Goal: Task Accomplishment & Management: Use online tool/utility

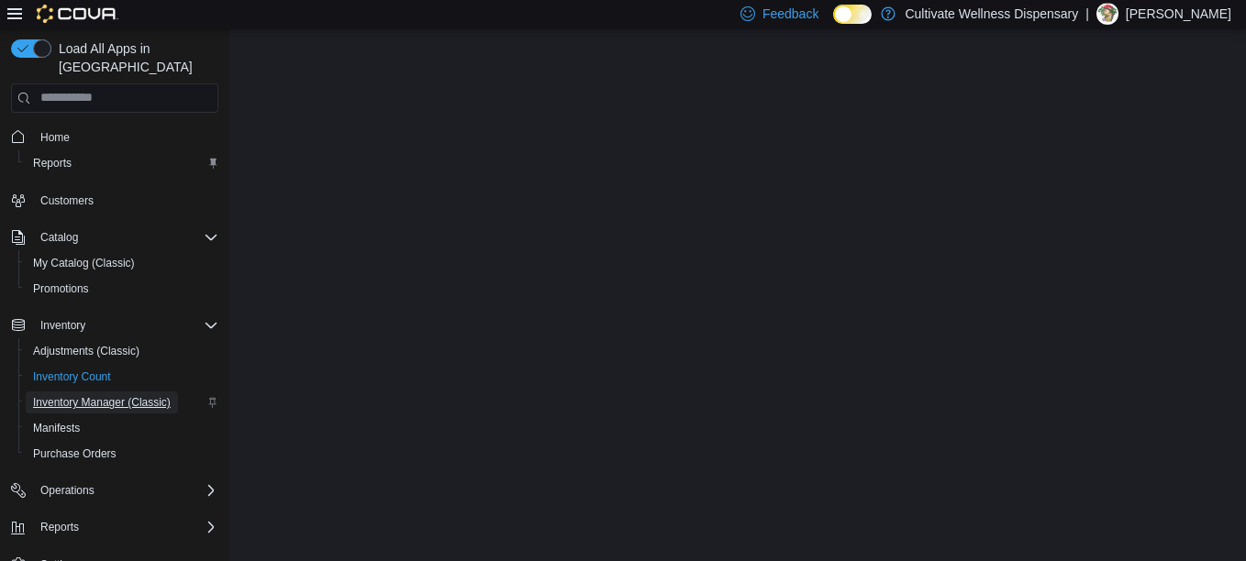
click at [109, 395] on span "Inventory Manager (Classic)" at bounding box center [102, 402] width 138 height 15
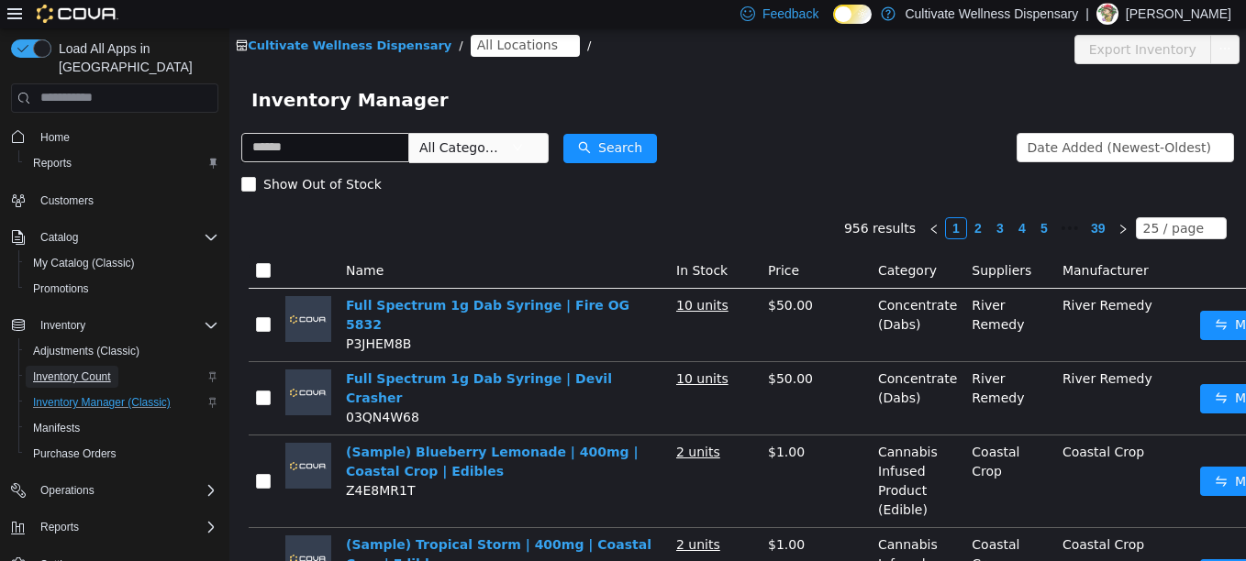
click at [81, 366] on span "Inventory Count" at bounding box center [72, 377] width 78 height 22
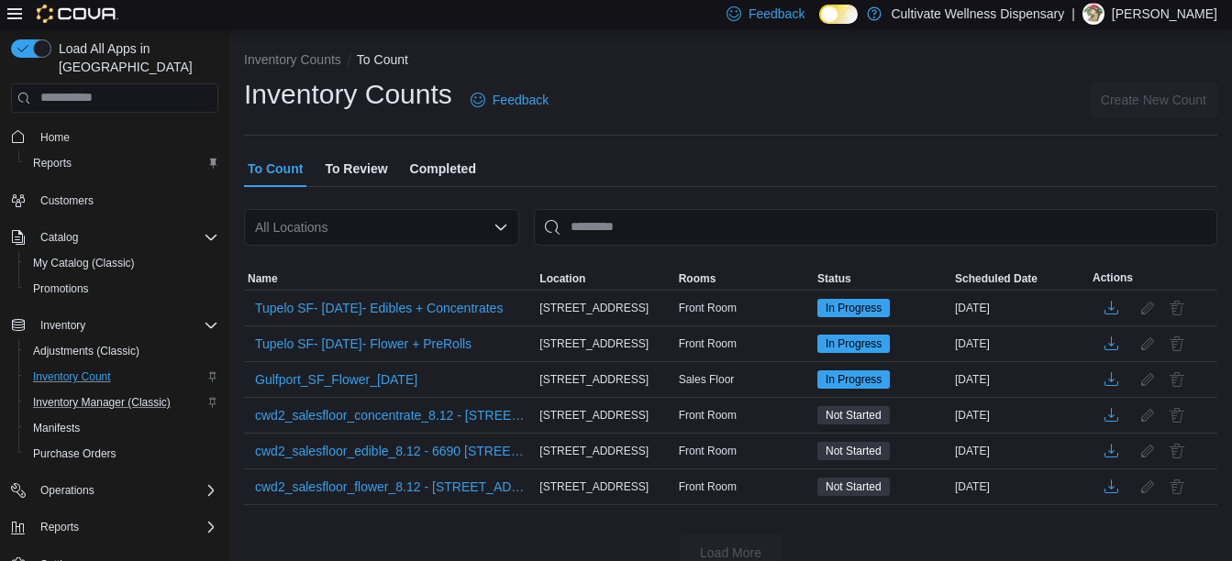
scroll to position [36, 0]
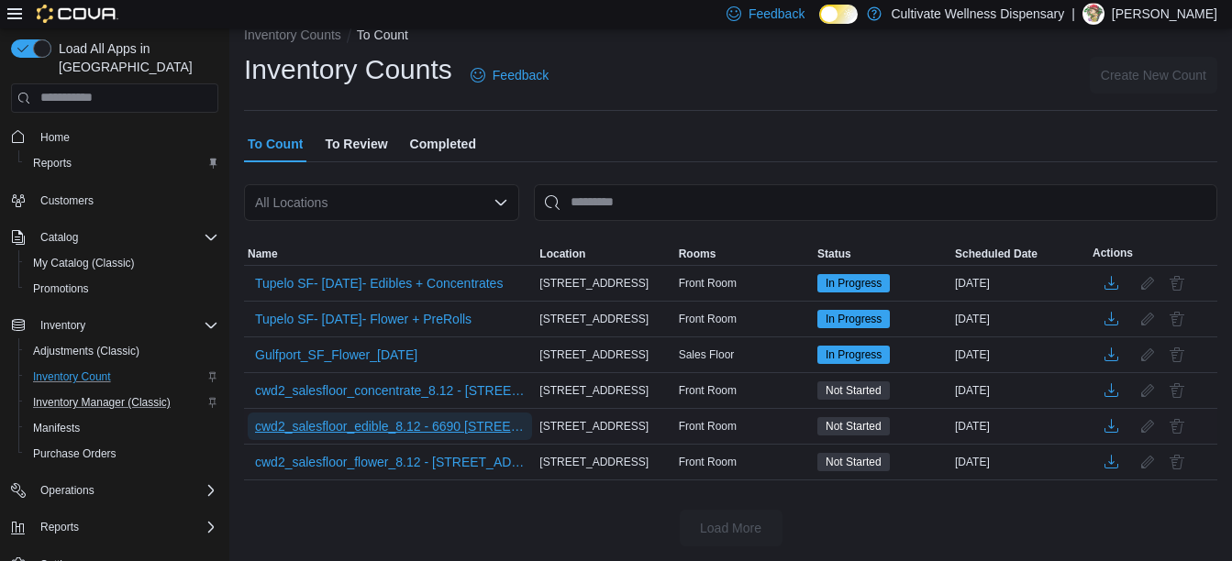
click at [482, 423] on span "cwd2_salesfloor_edible_8.12 - 6690 [STREET_ADDRESS]" at bounding box center [390, 426] width 270 height 18
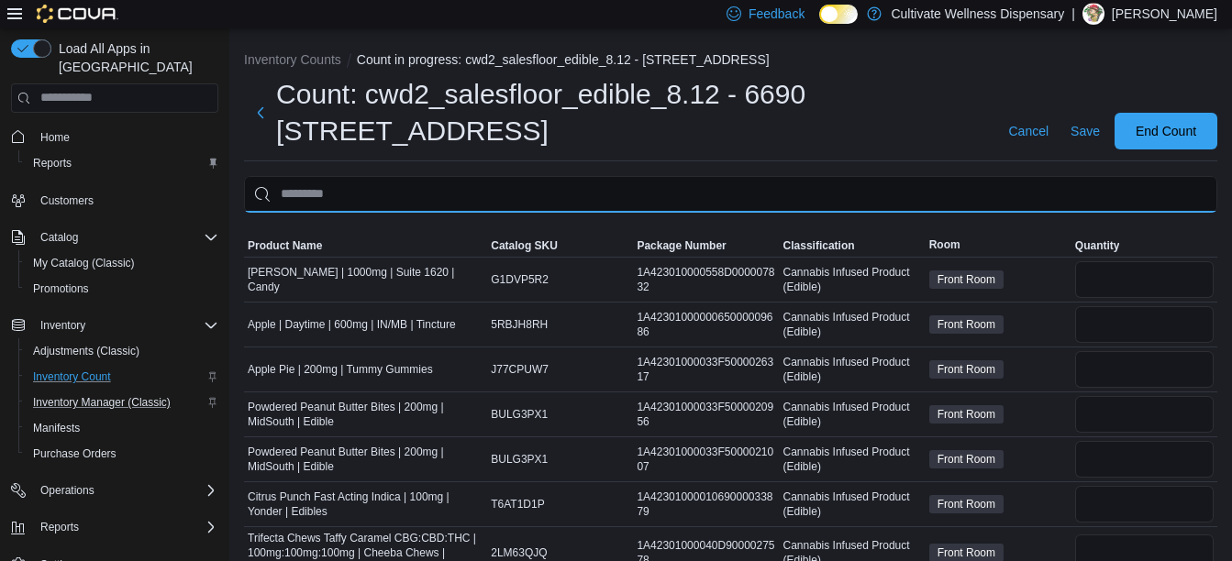
click at [513, 204] on input "This is a search bar. After typing your query, hit enter to filter the results …" at bounding box center [730, 194] width 973 height 37
type input "*****"
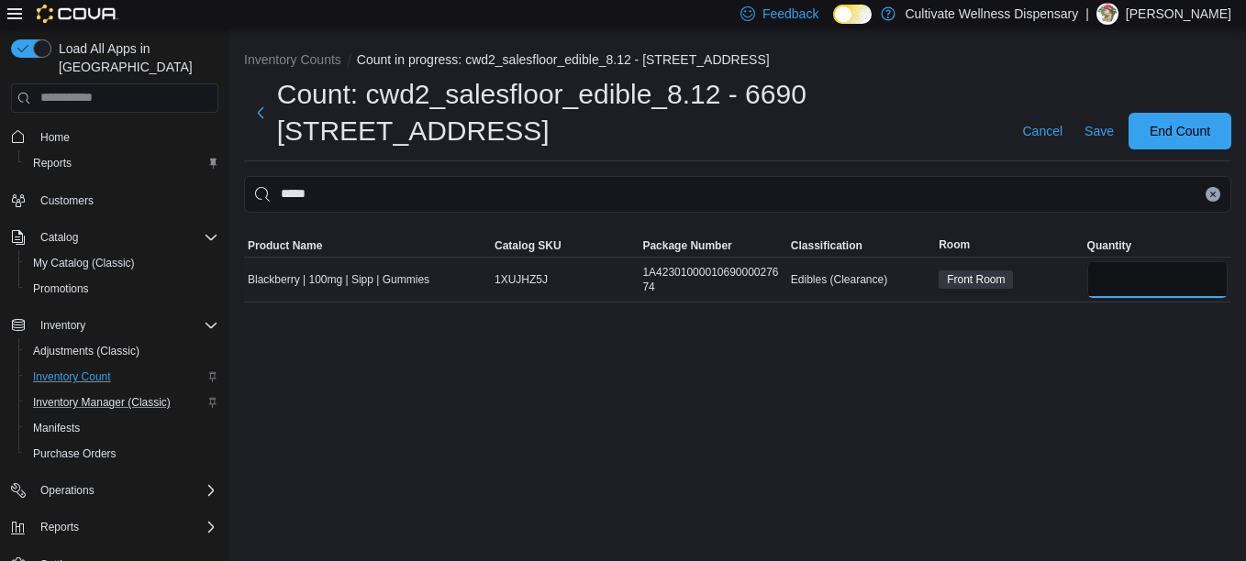
click at [1167, 293] on input "number" at bounding box center [1157, 279] width 140 height 37
type input "*"
click at [1098, 125] on span "Save" at bounding box center [1098, 131] width 29 height 18
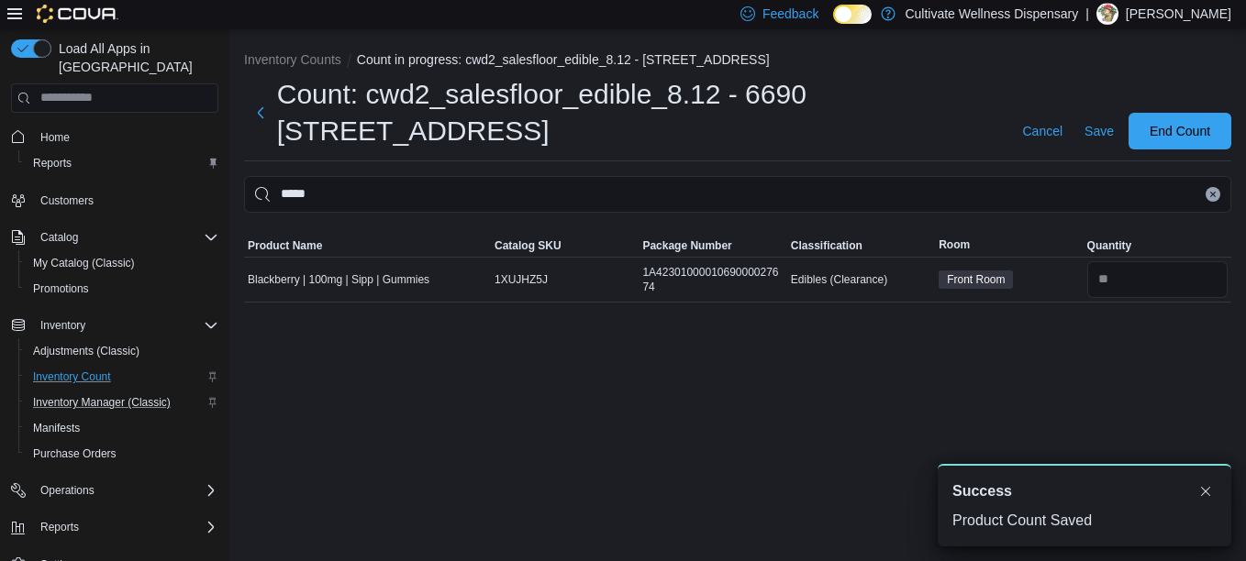
click at [1208, 196] on button "Clear input" at bounding box center [1212, 194] width 15 height 15
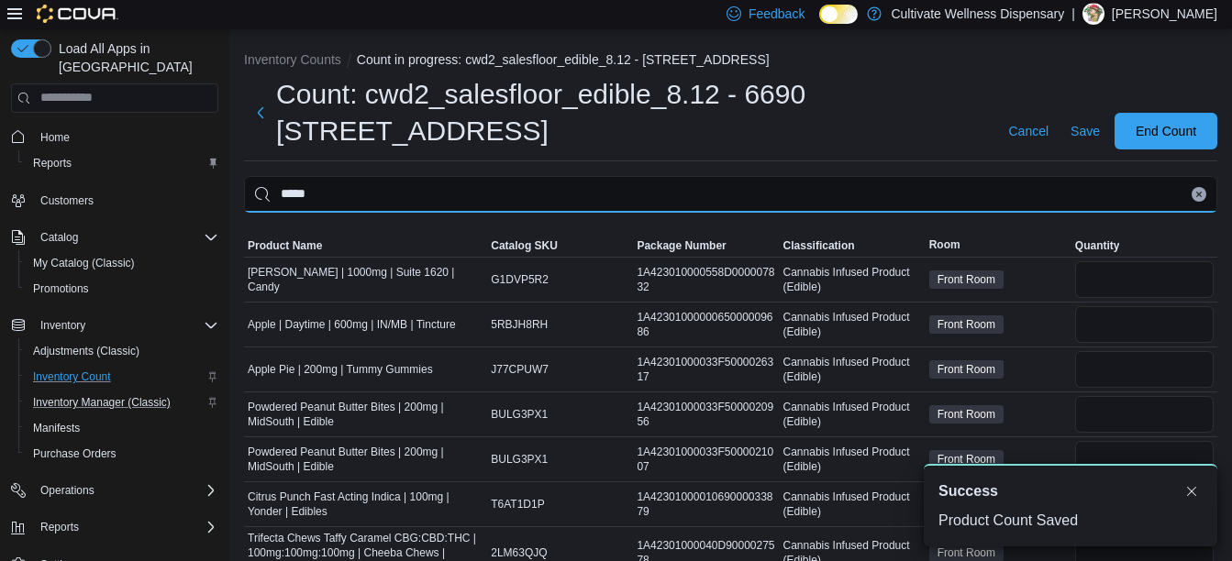
type input "*****"
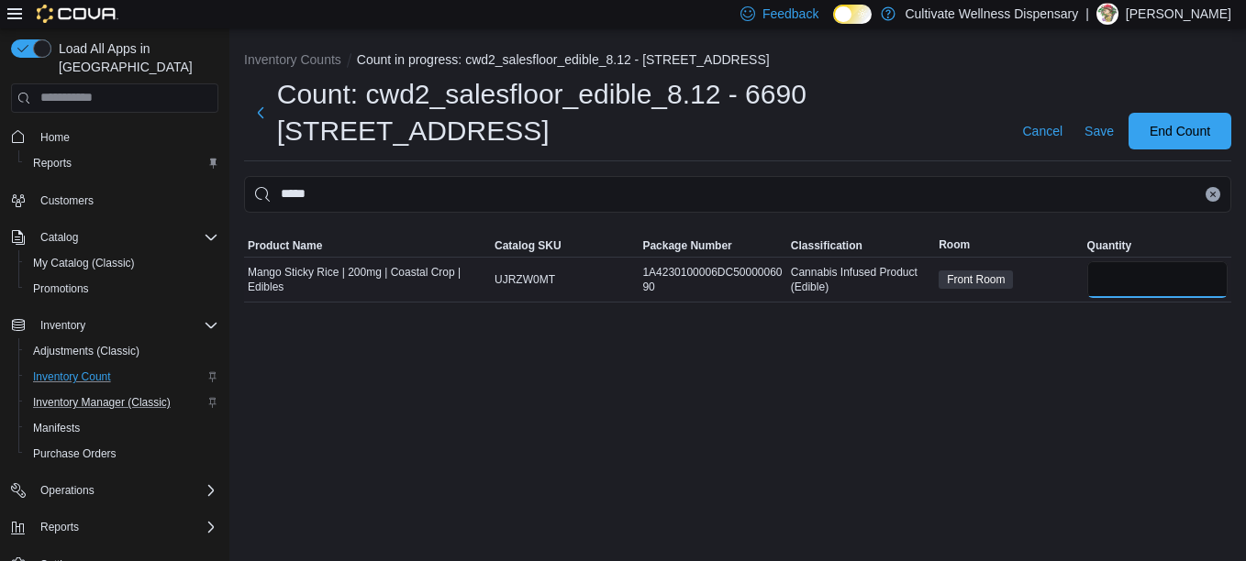
click at [1147, 279] on input "number" at bounding box center [1157, 279] width 140 height 37
type input "*"
click at [1102, 133] on span "Save" at bounding box center [1098, 131] width 29 height 18
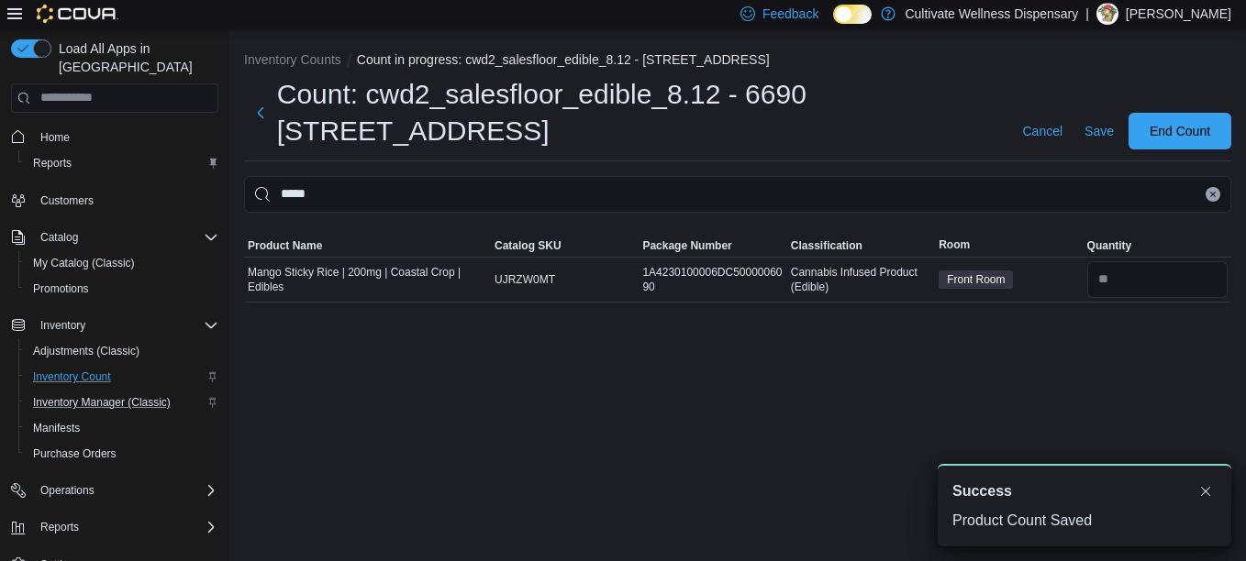
click at [1210, 194] on icon "Clear input" at bounding box center [1212, 194] width 7 height 7
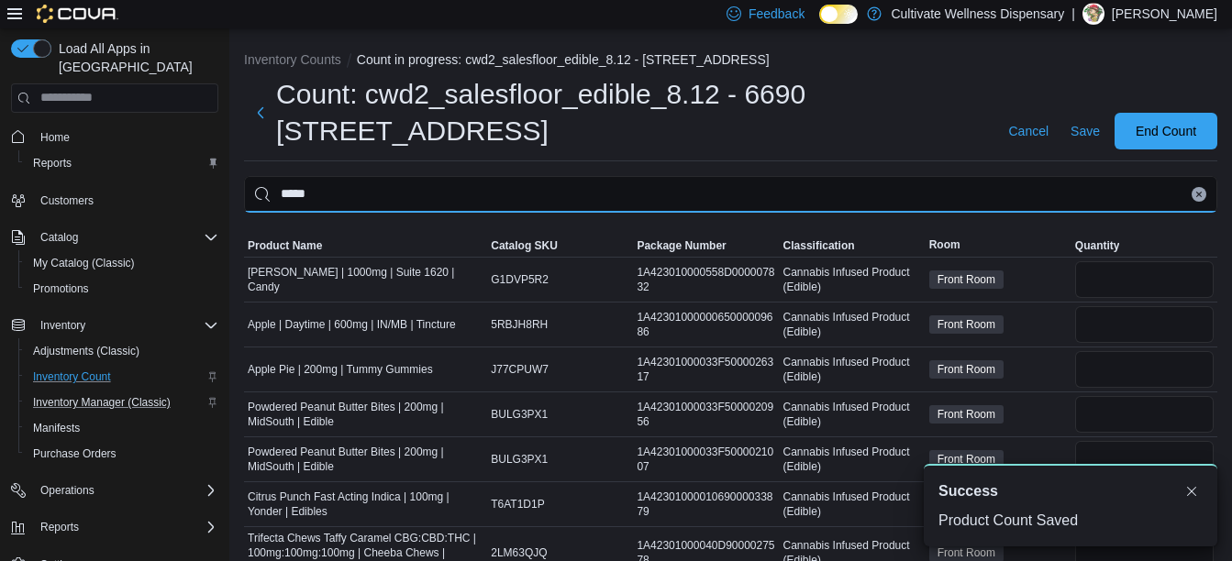
type input "*****"
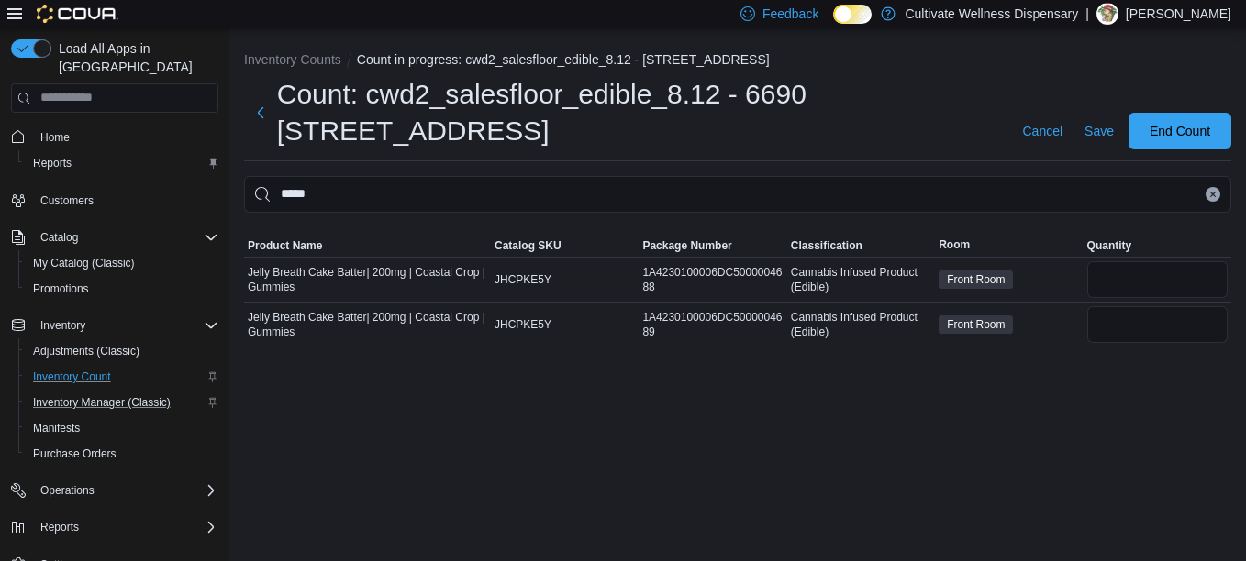
click at [1211, 194] on icon "Clear input" at bounding box center [1212, 194] width 7 height 7
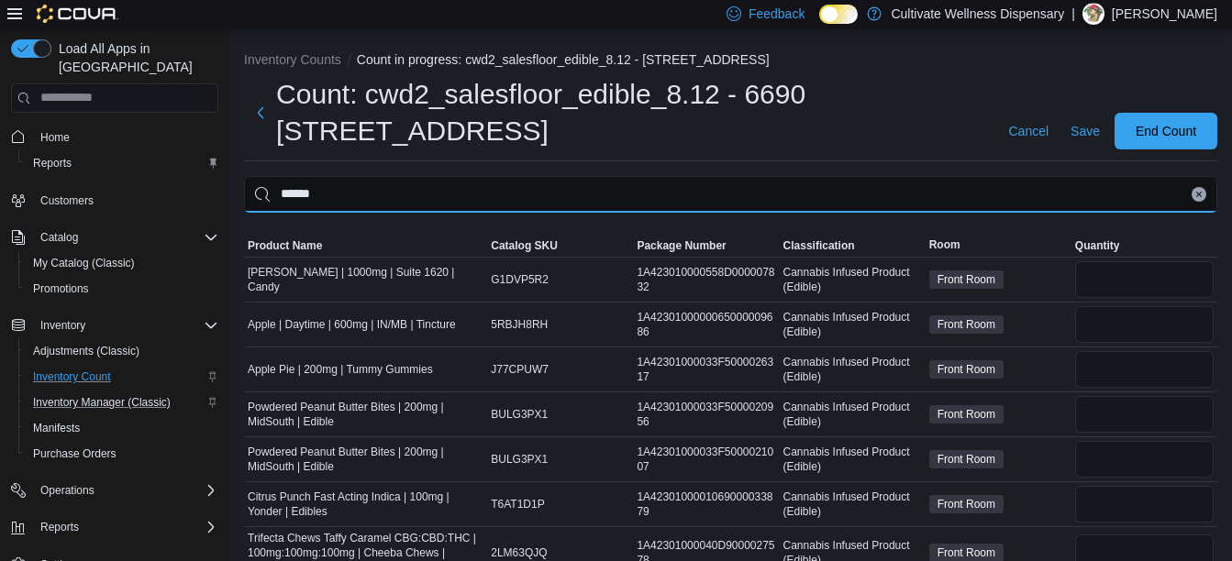
type input "******"
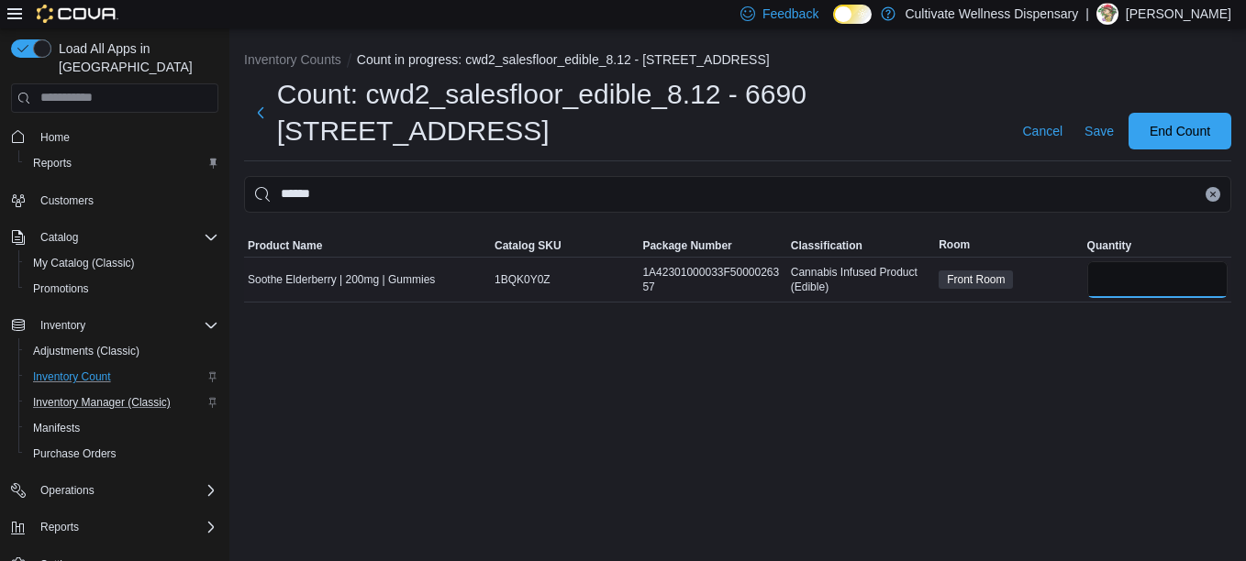
click at [1175, 284] on input "number" at bounding box center [1157, 279] width 140 height 37
type input "*"
drag, startPoint x: 1105, startPoint y: 145, endPoint x: 1137, endPoint y: 214, distance: 75.9
click at [1137, 214] on div at bounding box center [737, 224] width 987 height 22
click at [1089, 122] on span "Save" at bounding box center [1098, 131] width 29 height 18
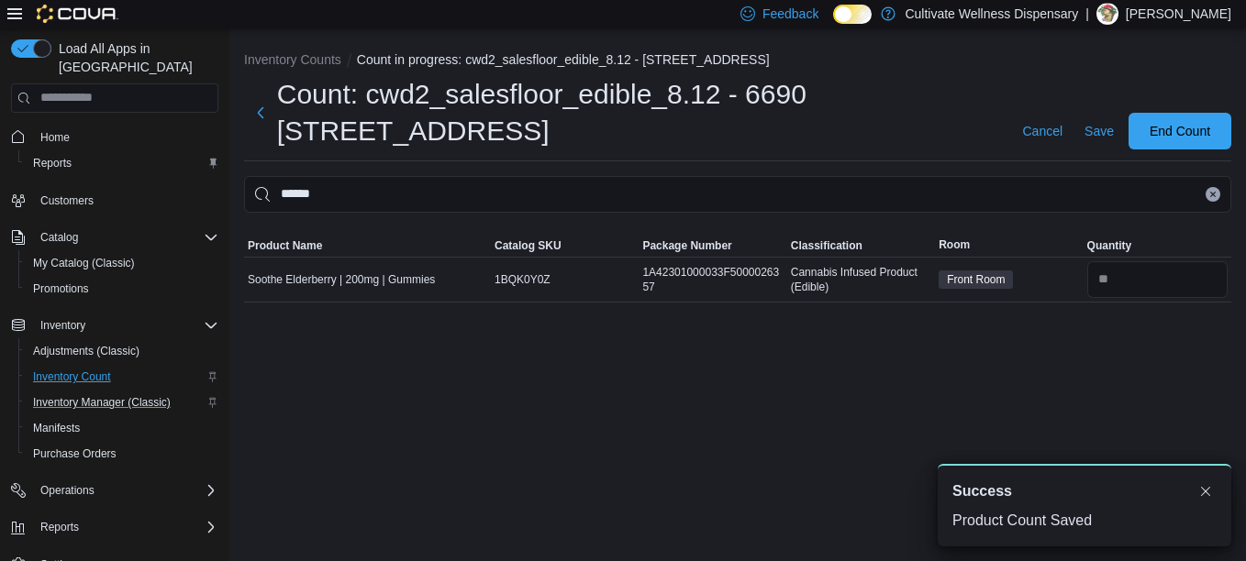
click at [1209, 191] on icon "Clear input" at bounding box center [1212, 194] width 7 height 7
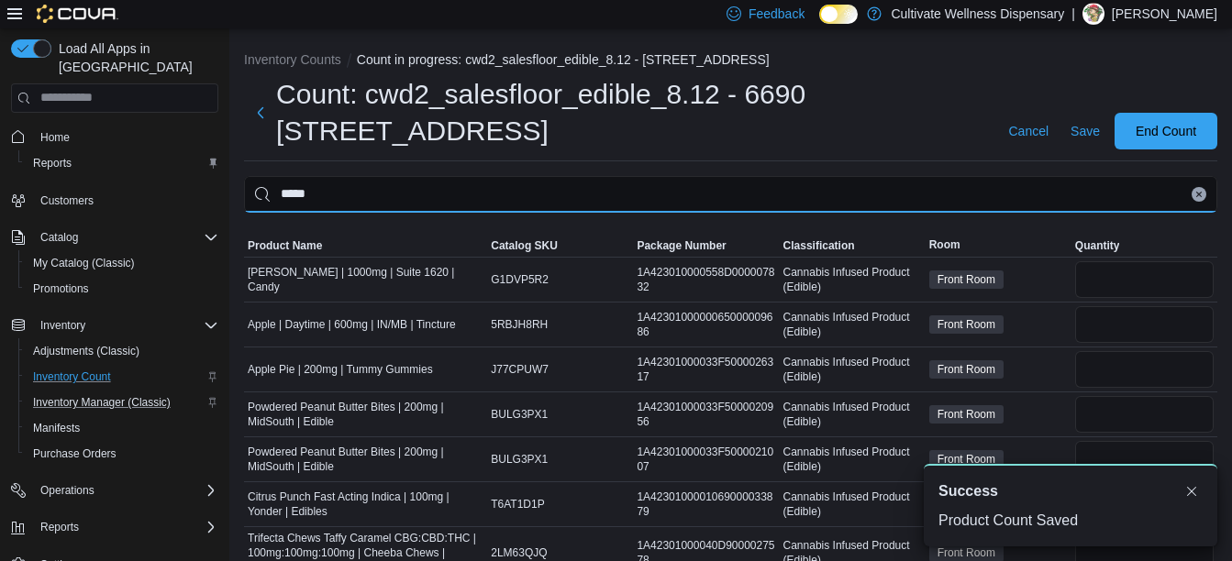
type input "*****"
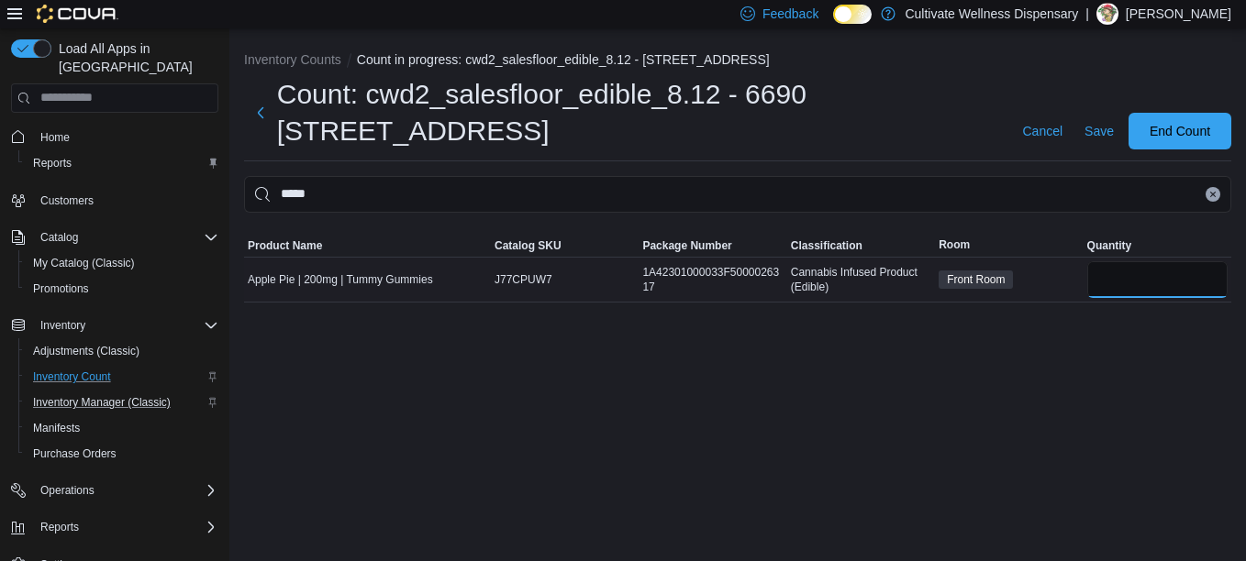
click at [1181, 274] on input "number" at bounding box center [1157, 279] width 140 height 37
type input "*"
click at [1086, 129] on span "Save" at bounding box center [1098, 131] width 29 height 18
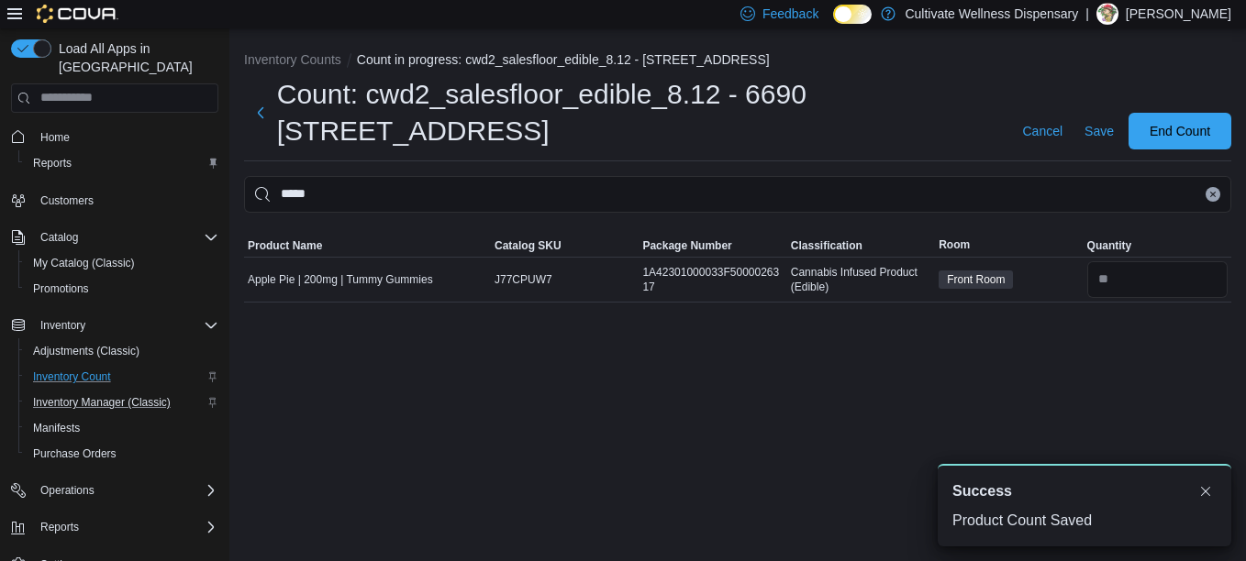
click at [1212, 197] on icon "Clear input" at bounding box center [1212, 194] width 7 height 7
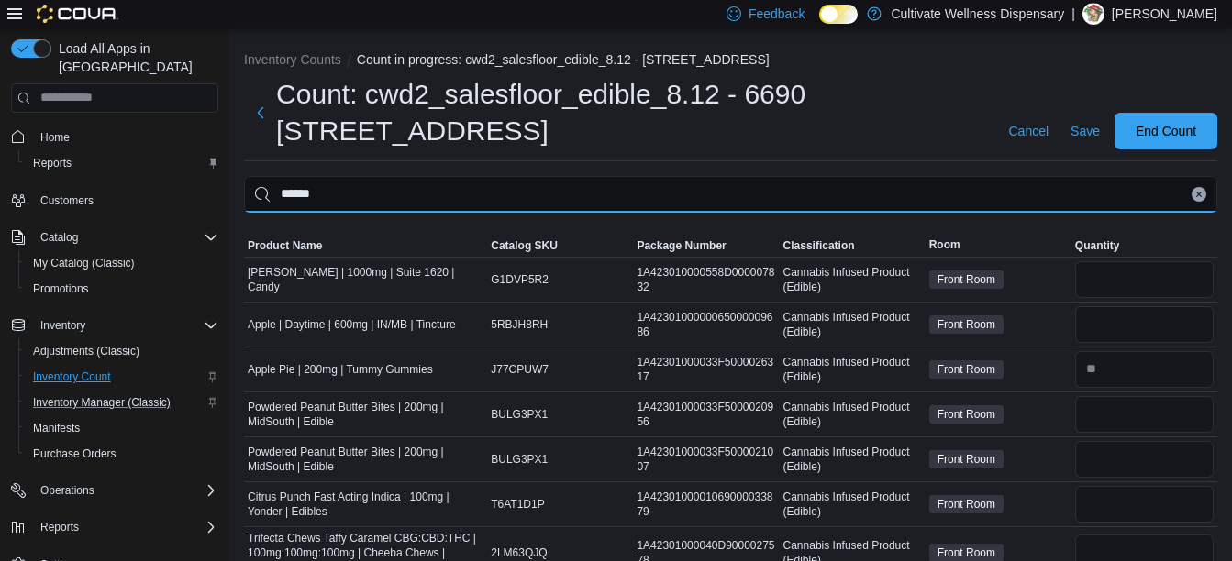
type input "******"
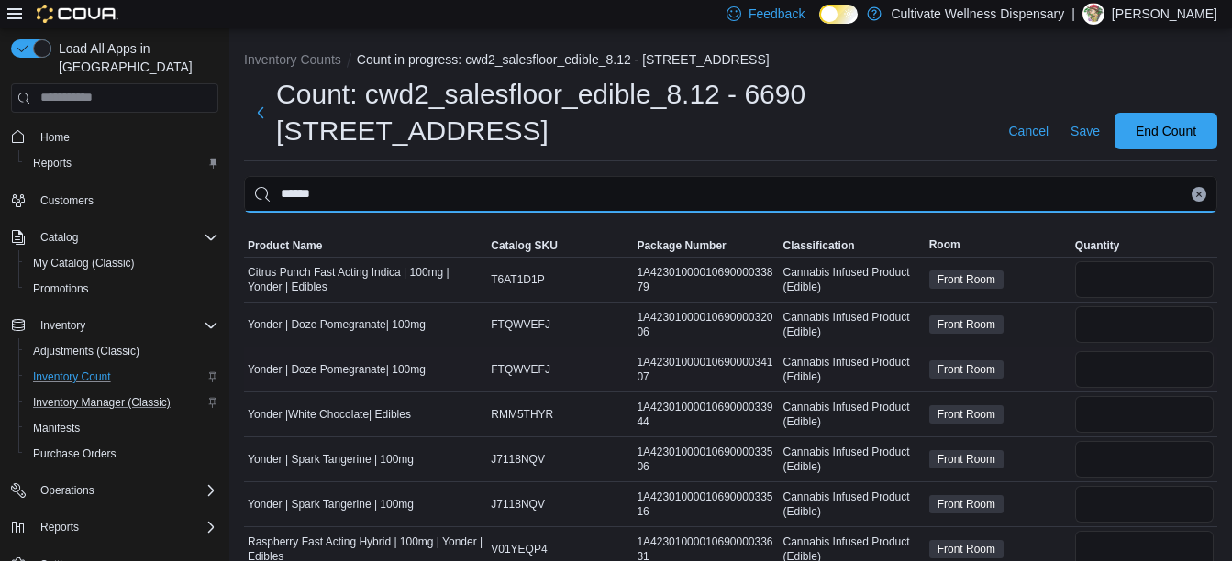
scroll to position [71, 0]
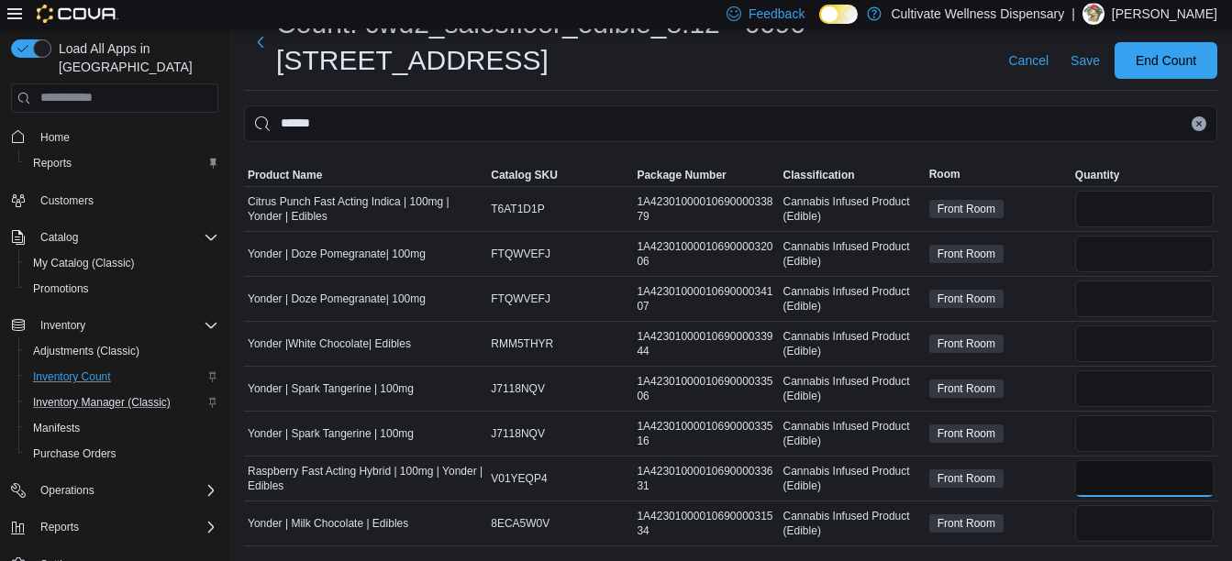
click at [1153, 471] on input "number" at bounding box center [1144, 478] width 138 height 37
type input "*"
click at [1099, 51] on span "Save" at bounding box center [1084, 60] width 29 height 18
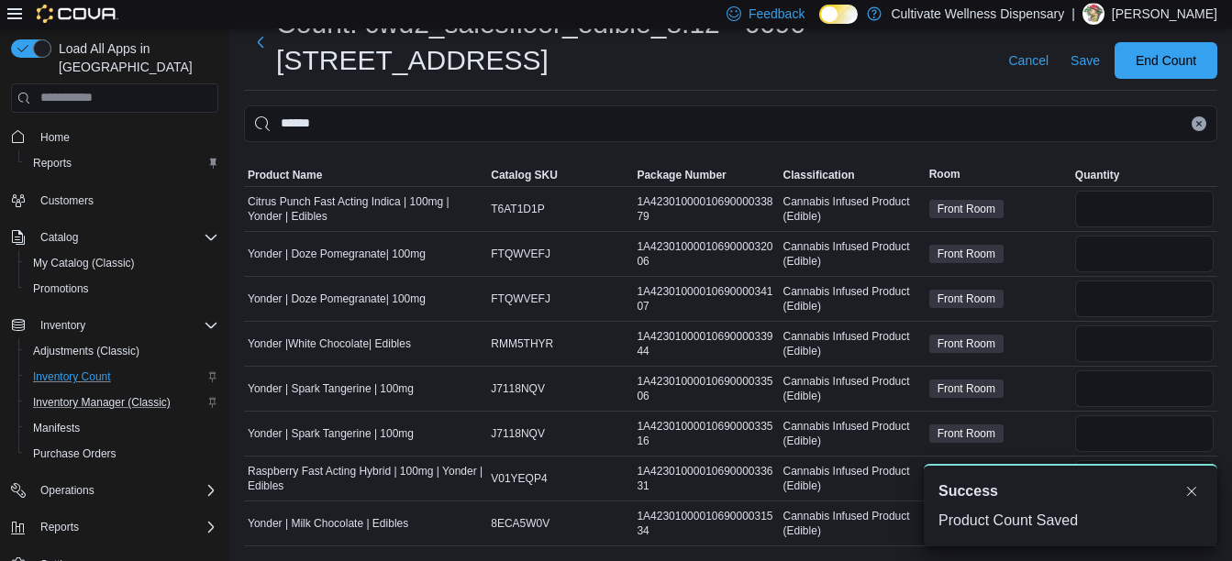
scroll to position [0, 0]
click at [1202, 124] on icon "Clear input" at bounding box center [1198, 123] width 7 height 7
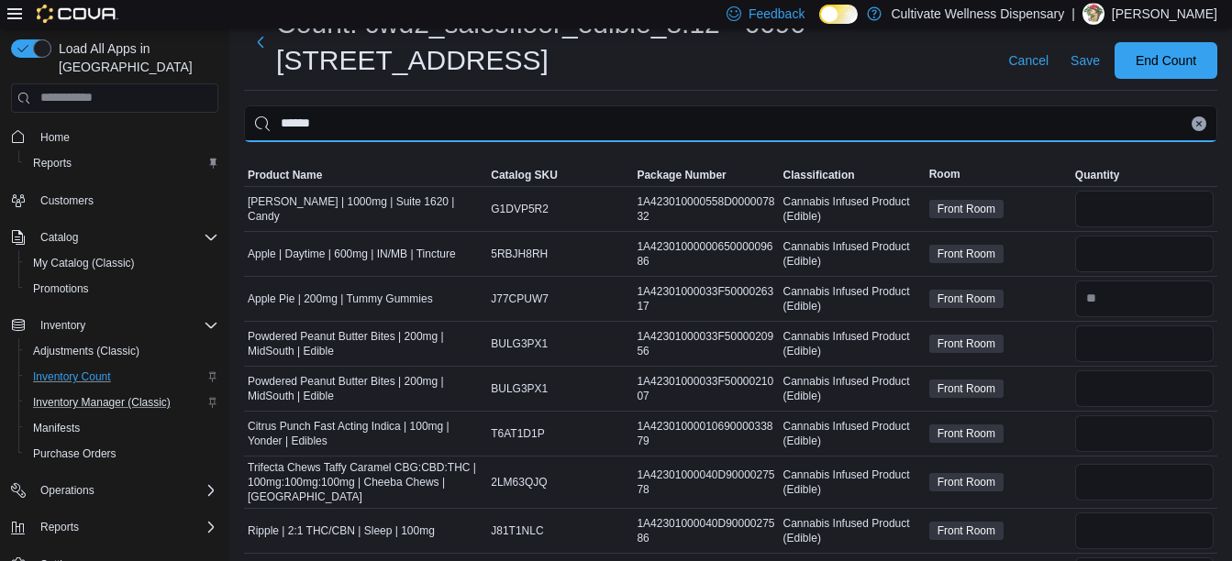
type input "******"
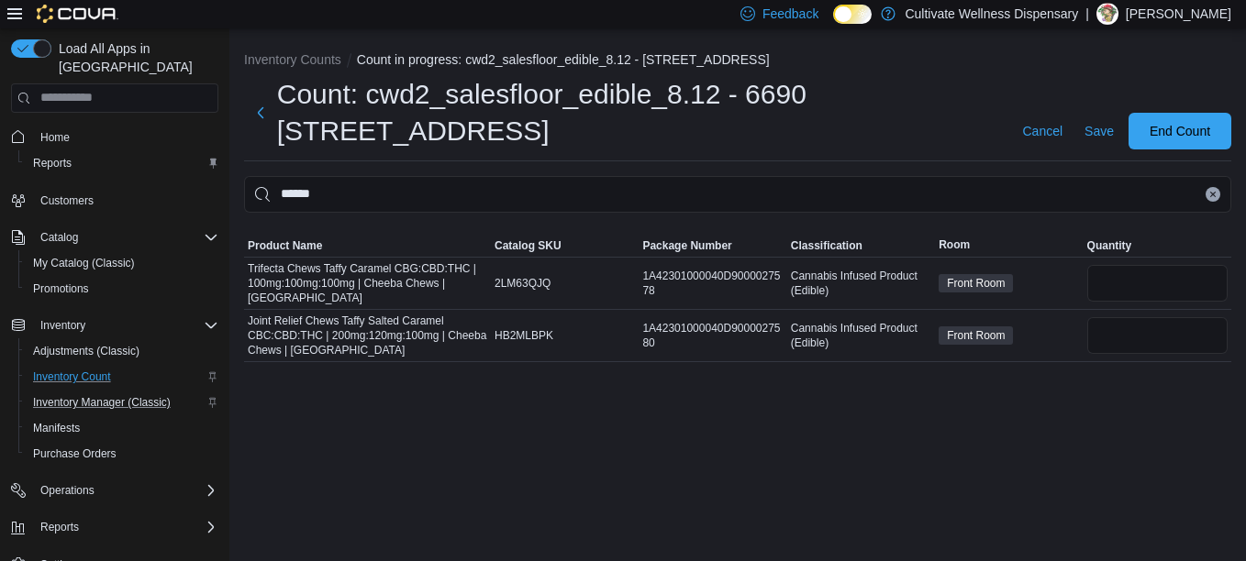
click at [1209, 192] on icon "Clear input" at bounding box center [1212, 194] width 7 height 7
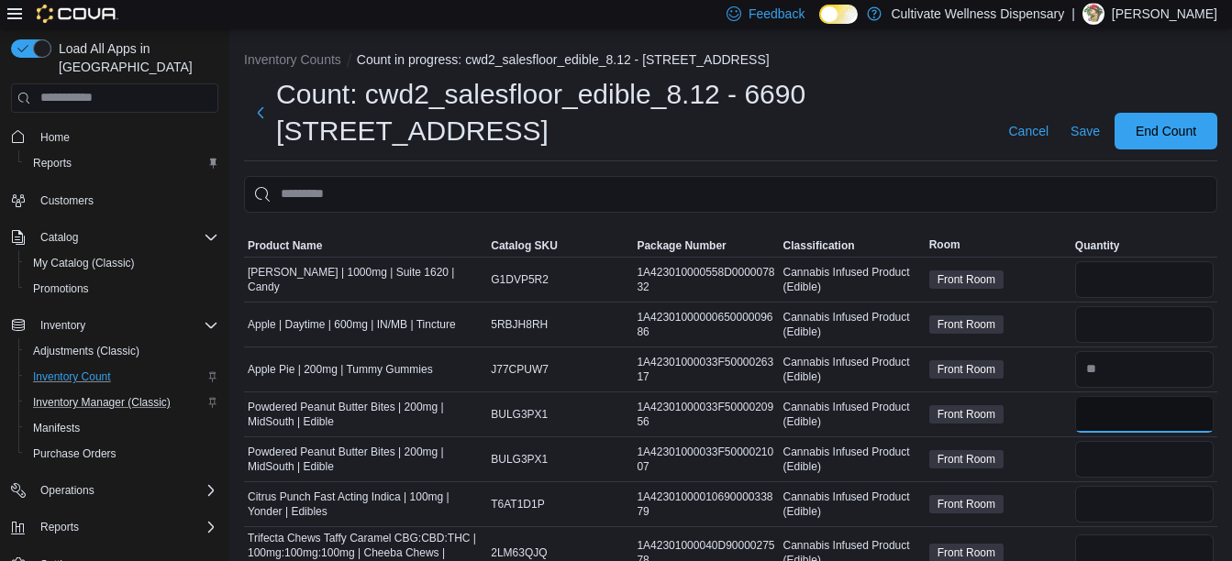
click at [1138, 417] on input "number" at bounding box center [1144, 414] width 138 height 37
type input "*"
click at [1125, 464] on input "number" at bounding box center [1144, 459] width 138 height 37
click at [1125, 465] on input "number" at bounding box center [1144, 459] width 138 height 37
type input "*"
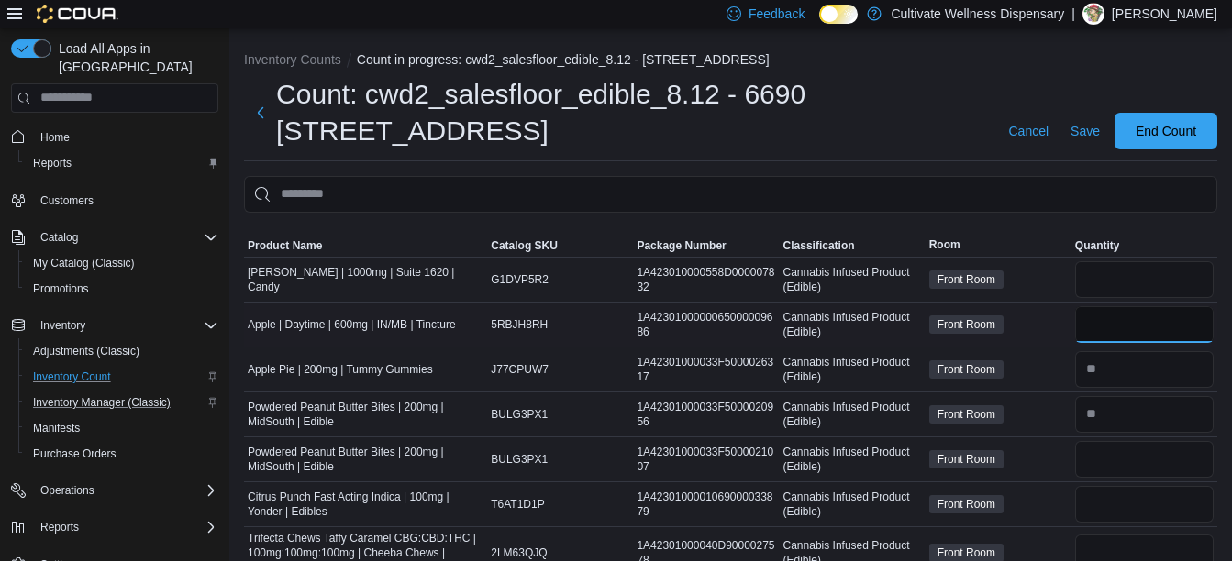
click at [1130, 322] on input "number" at bounding box center [1144, 324] width 138 height 37
type input "*"
click at [1140, 283] on input "number" at bounding box center [1144, 279] width 138 height 37
type input "*"
click at [1099, 126] on span "Save" at bounding box center [1084, 131] width 29 height 18
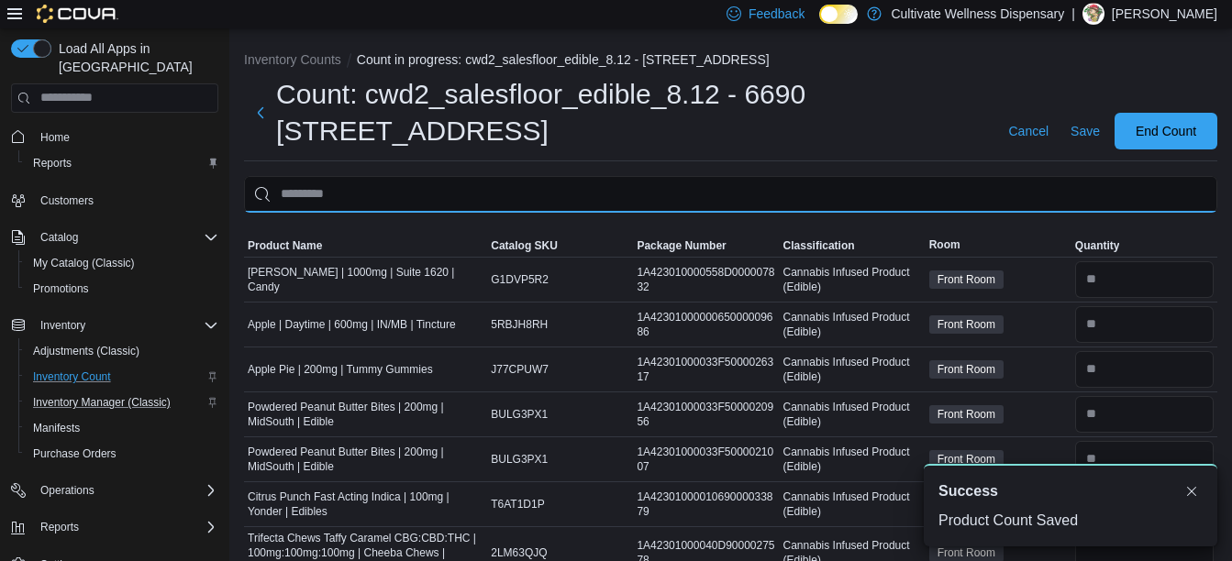
click at [1052, 202] on input "This is a search bar. After typing your query, hit enter to filter the results …" at bounding box center [730, 194] width 973 height 37
type input "******"
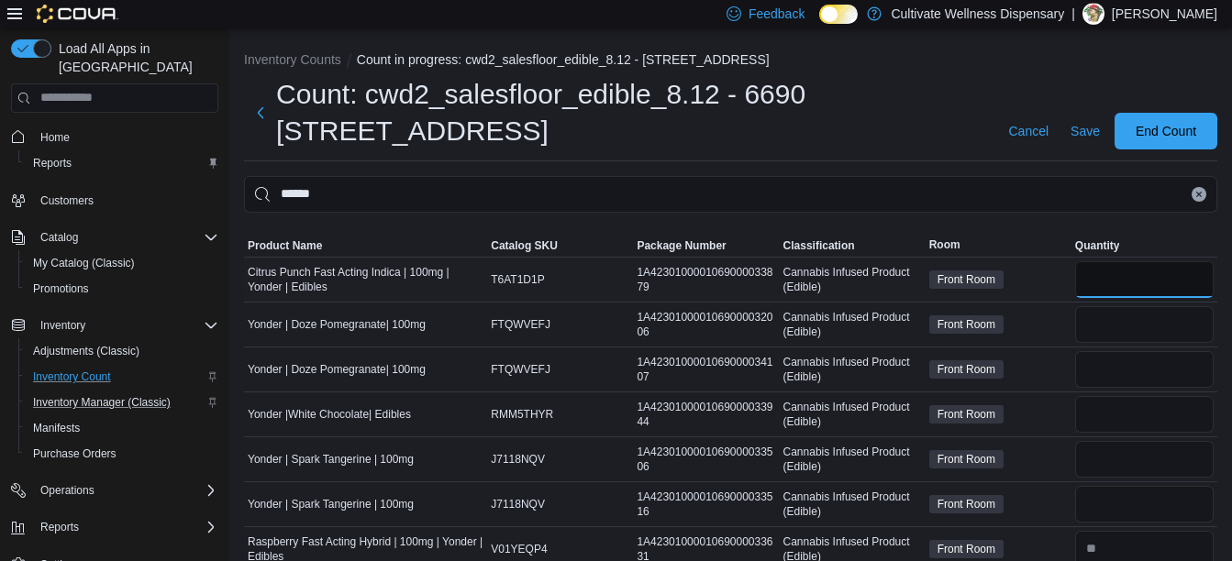
click at [1112, 278] on input "number" at bounding box center [1144, 279] width 138 height 37
type input "*"
click at [1098, 136] on span "Save" at bounding box center [1084, 131] width 29 height 18
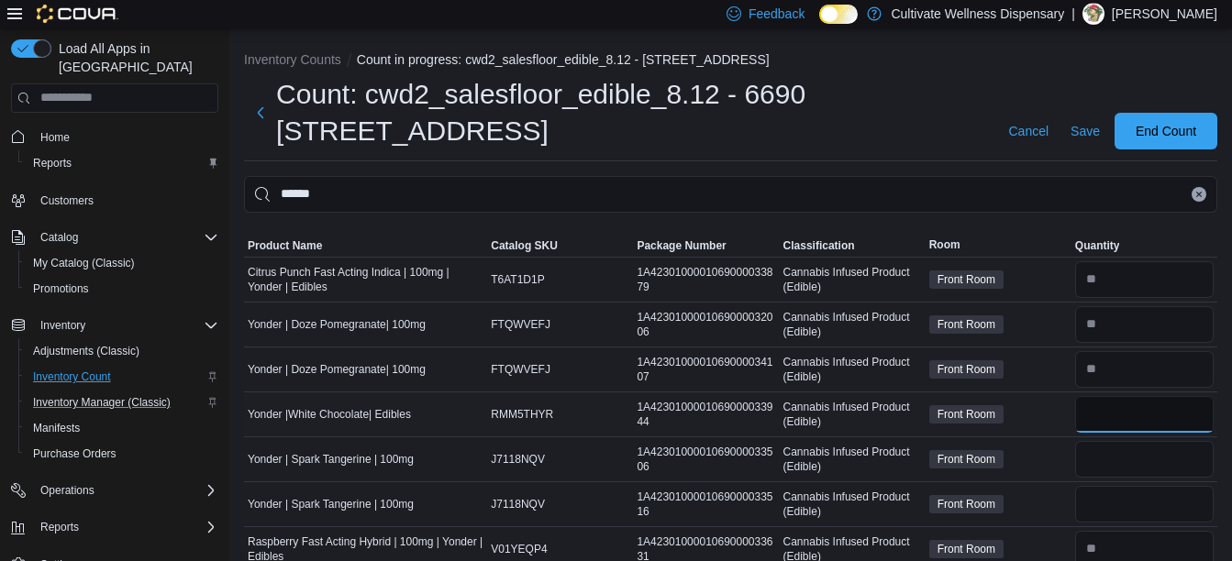
click at [1154, 413] on input "number" at bounding box center [1144, 414] width 138 height 37
type input "*"
click at [1135, 476] on input "number" at bounding box center [1144, 459] width 138 height 37
type input "*"
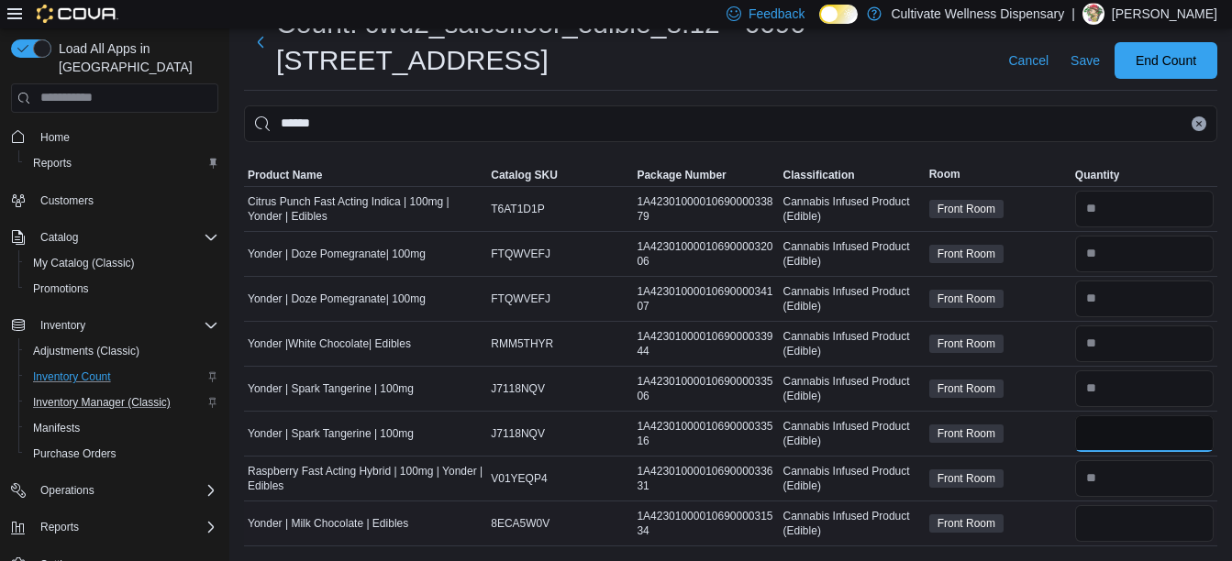
type input "*"
click at [1136, 531] on input "number" at bounding box center [1144, 523] width 138 height 37
type input "*"
click at [1100, 67] on span "Save" at bounding box center [1084, 60] width 29 height 18
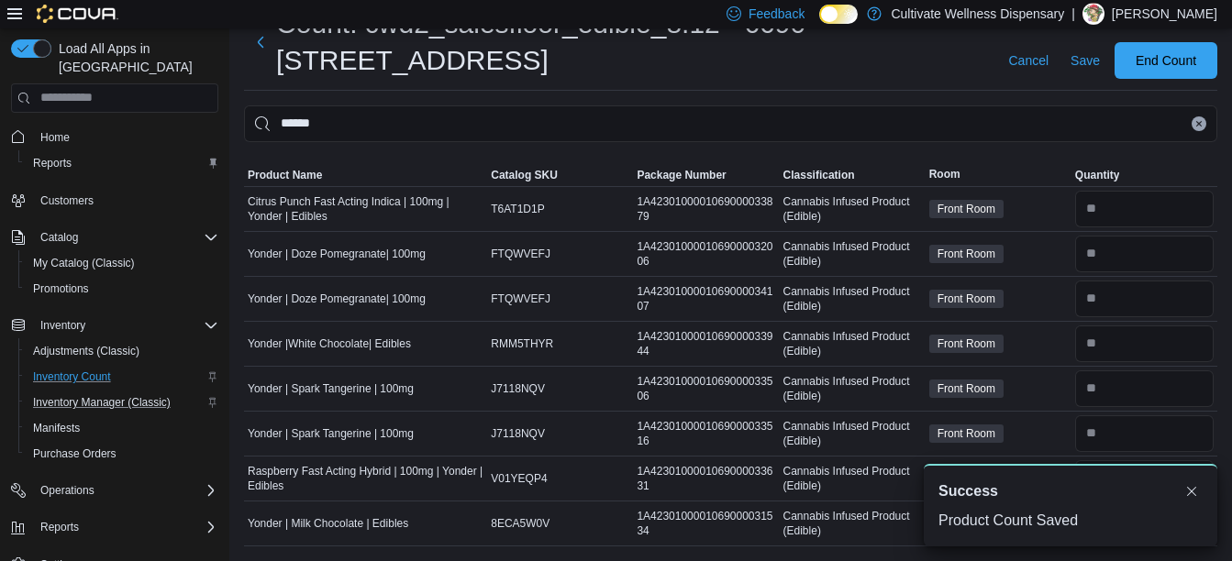
scroll to position [0, 0]
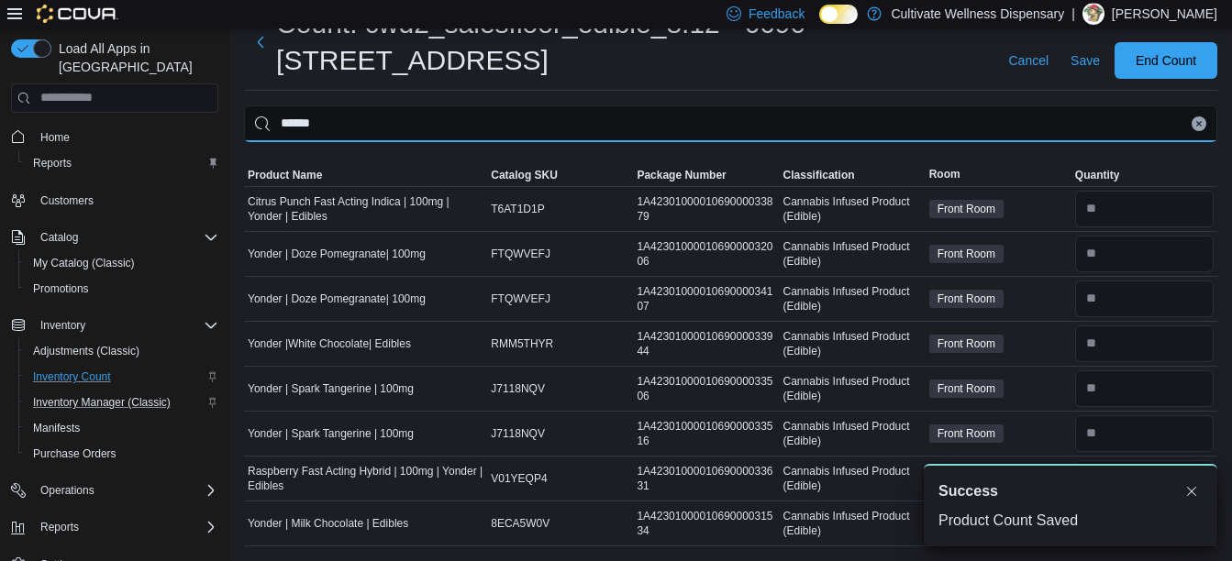
click at [1105, 133] on input "******" at bounding box center [730, 123] width 973 height 37
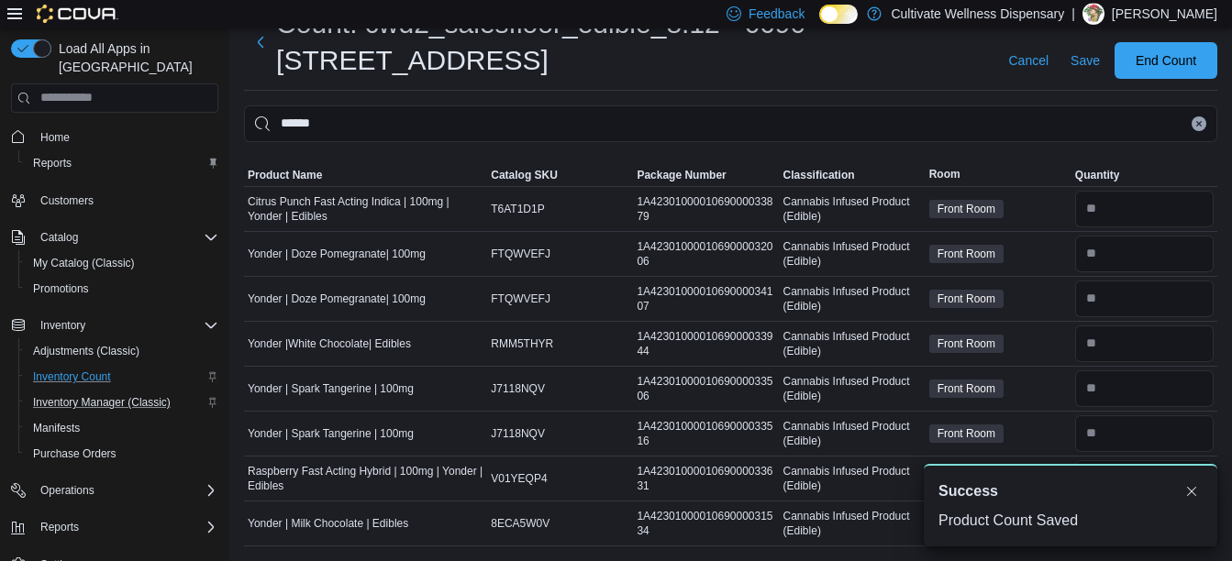
click at [1202, 120] on icon "Clear input" at bounding box center [1198, 123] width 7 height 7
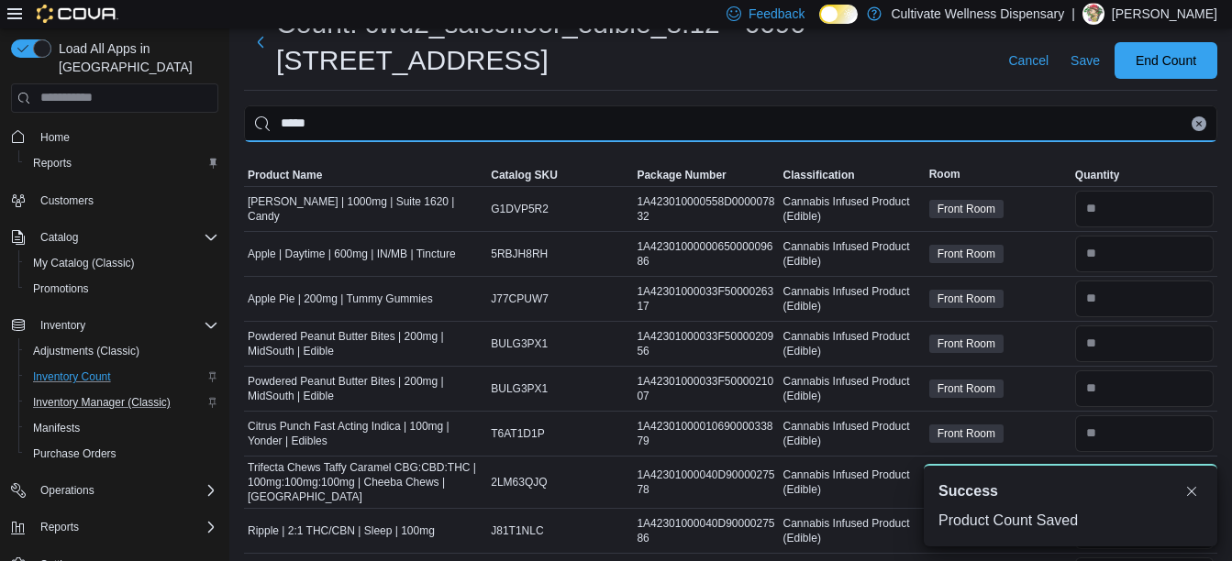
type input "*****"
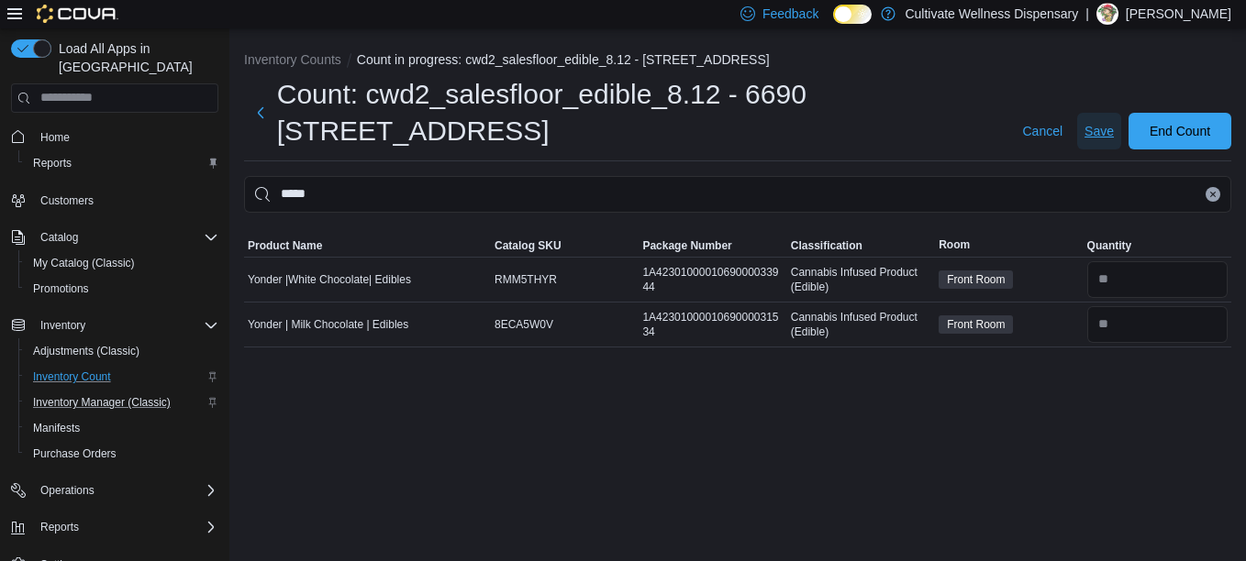
click at [1099, 135] on span "Save" at bounding box center [1098, 131] width 29 height 18
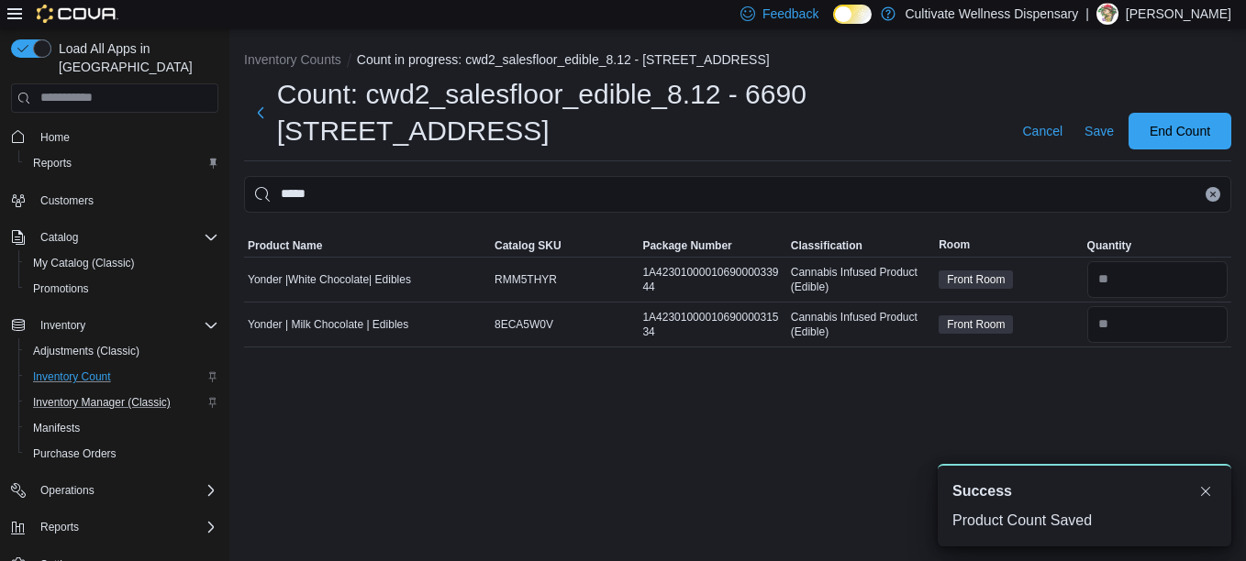
click at [1208, 193] on button "Clear input" at bounding box center [1212, 194] width 15 height 15
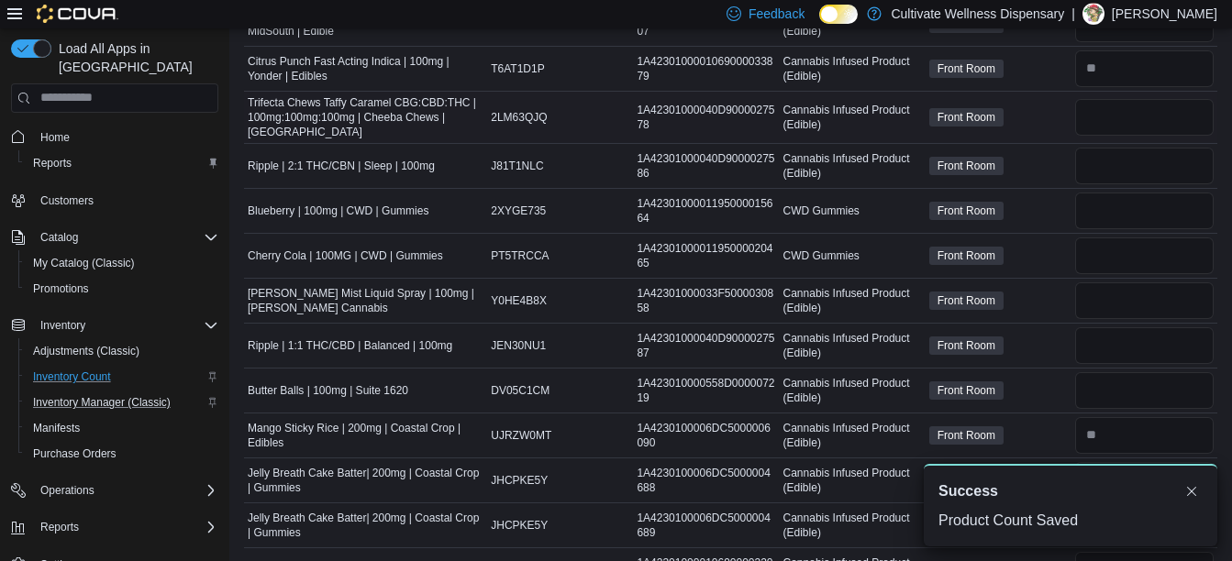
scroll to position [437, 0]
click at [1133, 120] on input "number" at bounding box center [1144, 116] width 138 height 37
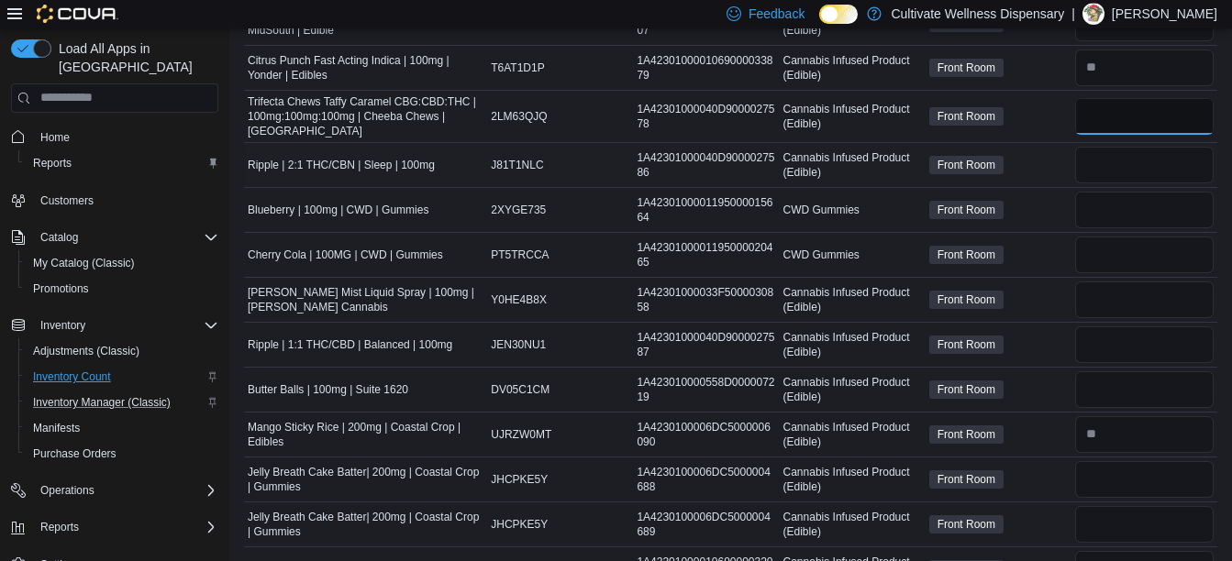
type input "*"
click at [1135, 167] on input "number" at bounding box center [1144, 165] width 138 height 37
click at [1134, 340] on input "number" at bounding box center [1144, 345] width 138 height 37
type input "*"
click at [1124, 174] on input "number" at bounding box center [1144, 165] width 138 height 37
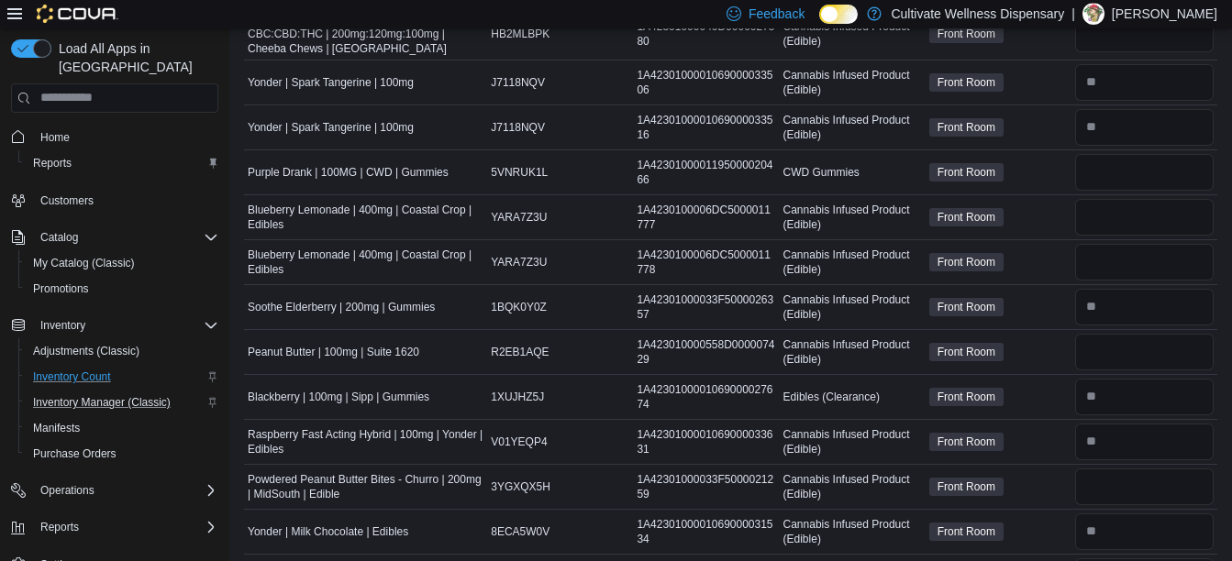
scroll to position [1112, 0]
type input "*"
click at [1125, 220] on input "number" at bounding box center [1144, 216] width 138 height 37
type input "*"
type input "**"
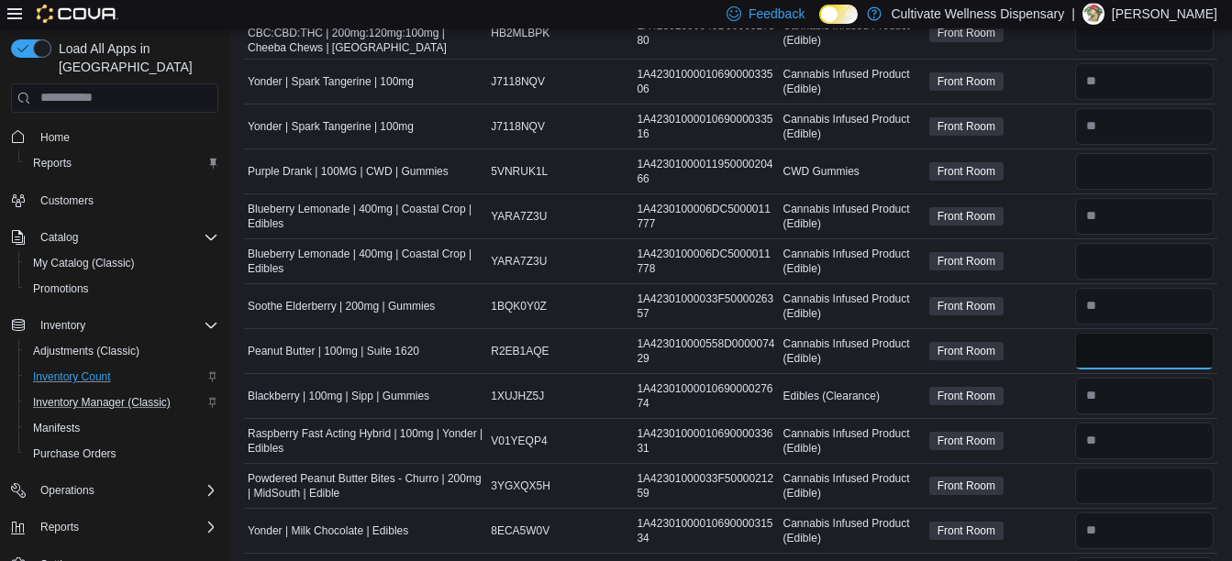
click at [1097, 353] on input "number" at bounding box center [1144, 351] width 138 height 37
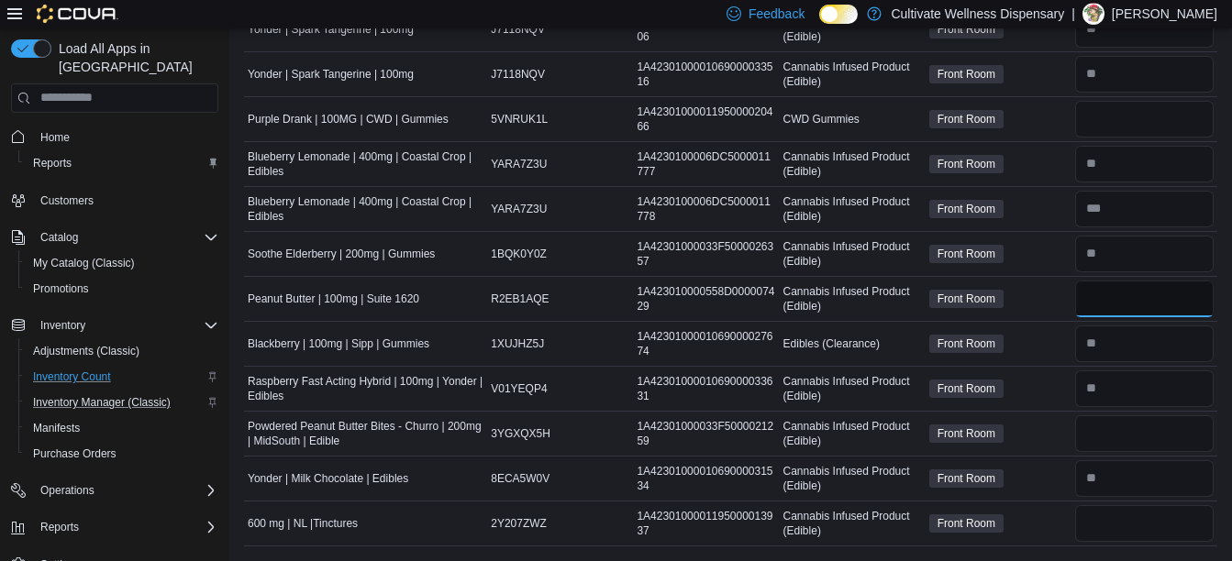
type input "*"
click at [1130, 427] on input "number" at bounding box center [1144, 433] width 138 height 37
type input "*"
click at [1133, 532] on input "number" at bounding box center [1144, 523] width 138 height 37
type input "*"
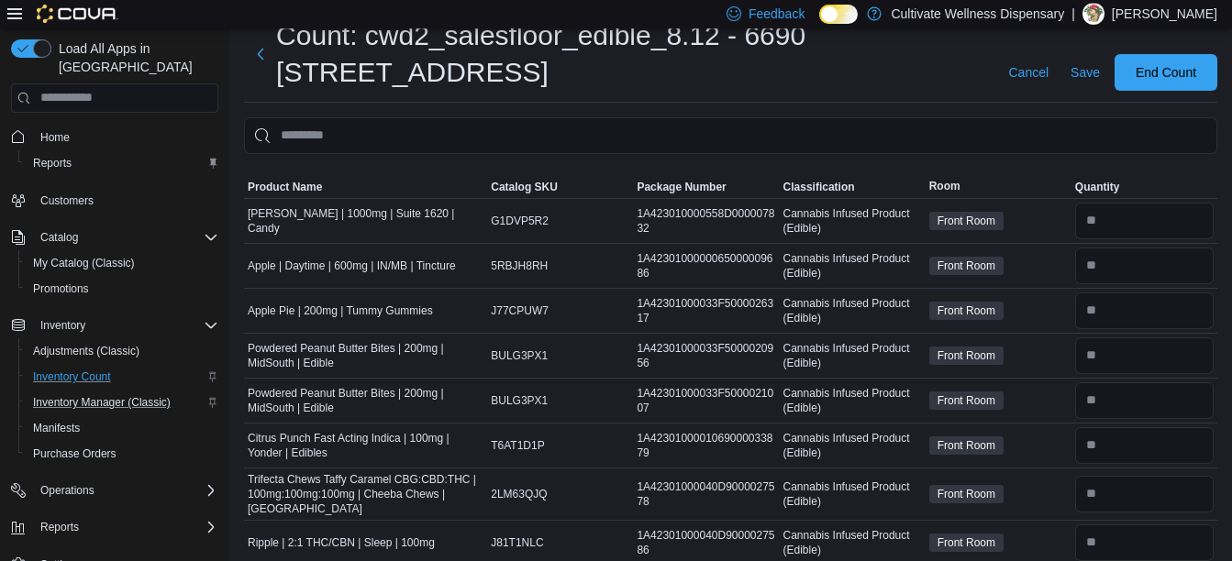
scroll to position [0, 0]
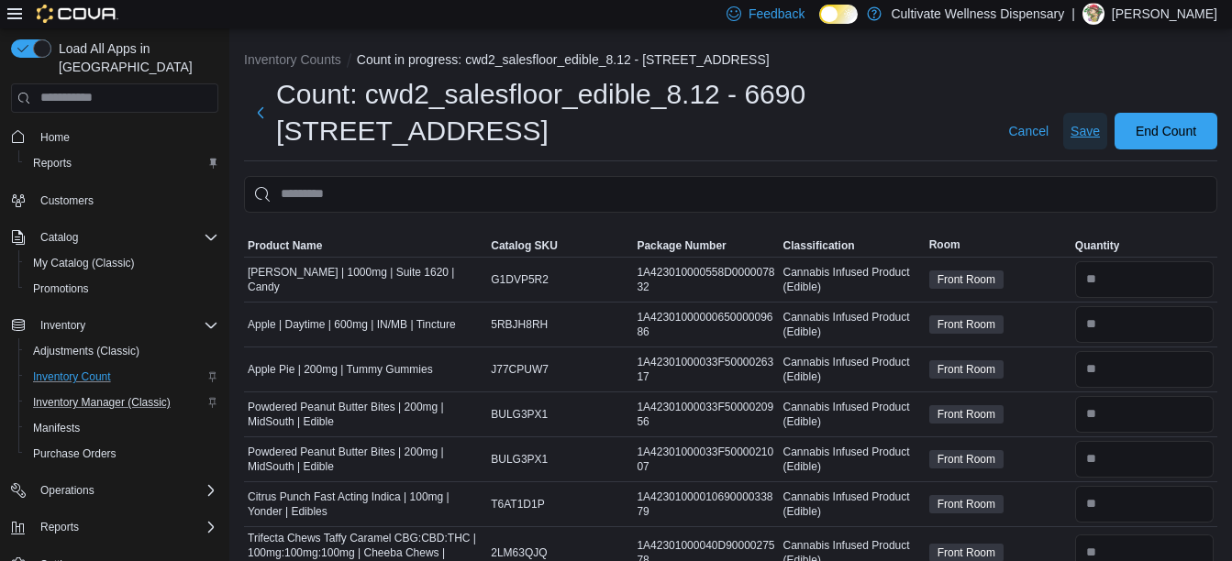
click at [1100, 135] on span "Save" at bounding box center [1084, 131] width 29 height 18
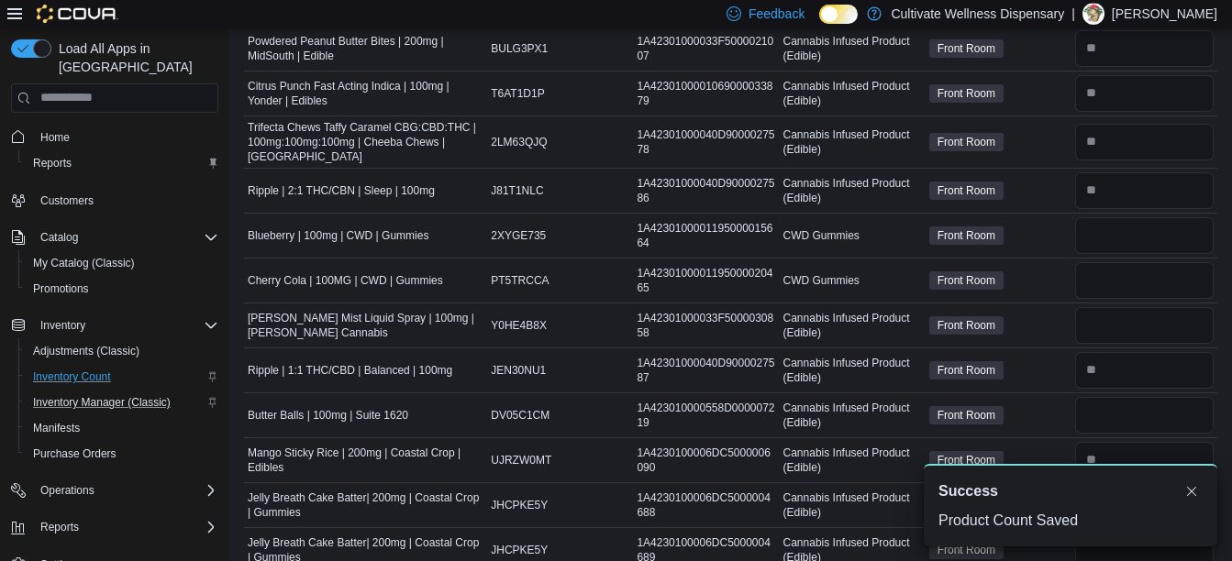
scroll to position [412, 0]
click at [1096, 246] on input "number" at bounding box center [1144, 234] width 138 height 37
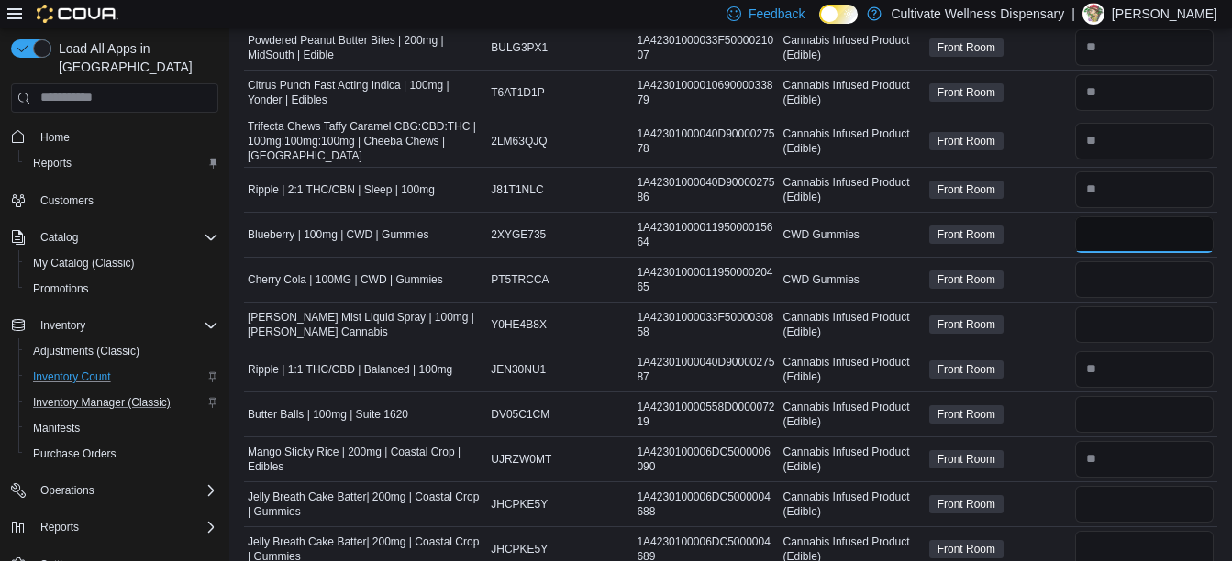
type input "**"
click at [1152, 323] on input "number" at bounding box center [1144, 324] width 138 height 37
type input "*"
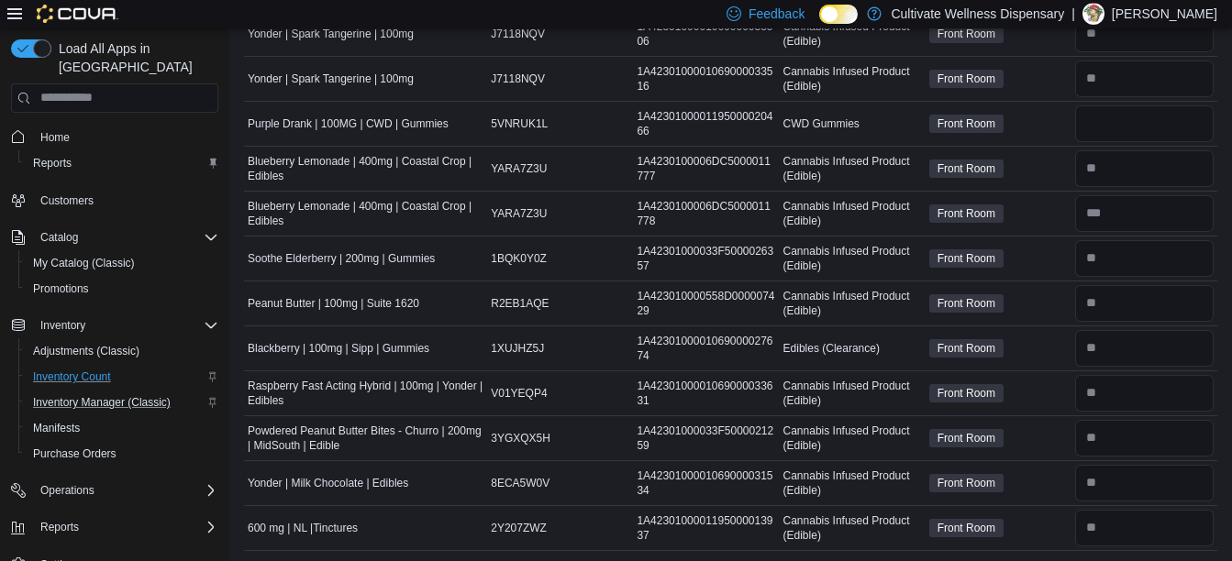
scroll to position [1160, 0]
click at [1131, 128] on input "number" at bounding box center [1144, 123] width 138 height 37
type input "**"
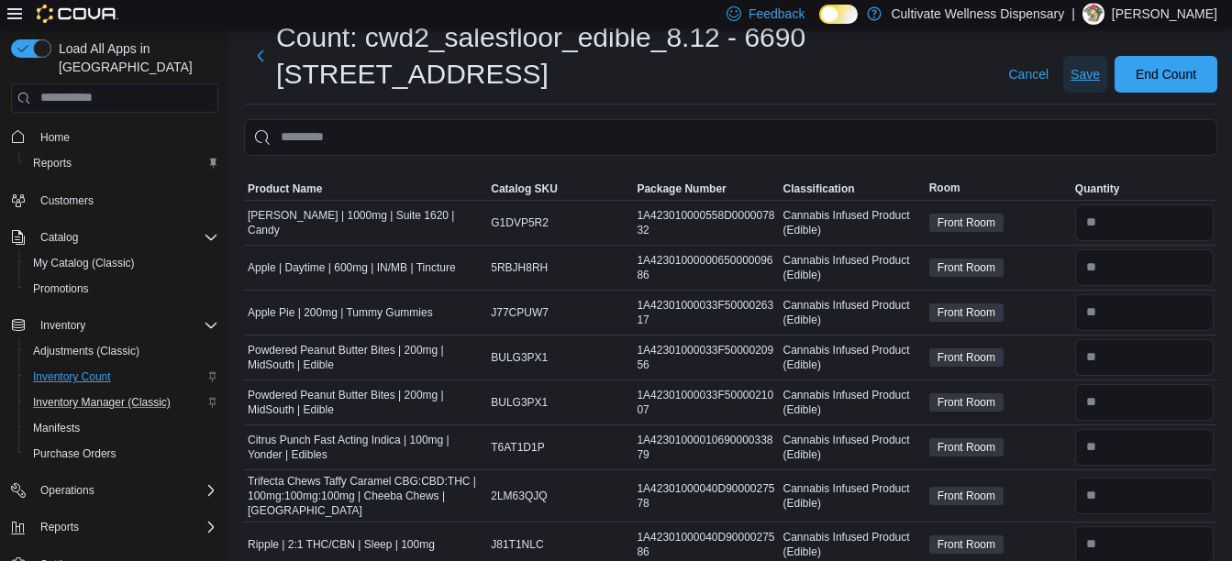
click at [1091, 73] on span "Save" at bounding box center [1084, 74] width 29 height 18
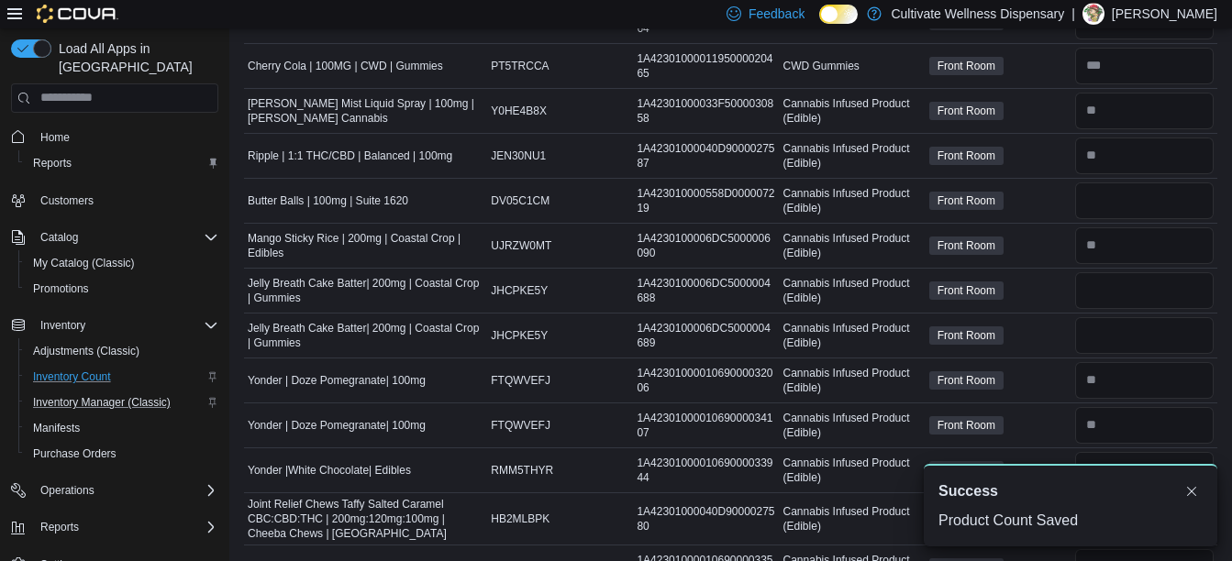
scroll to position [626, 0]
click at [1102, 187] on input "number" at bounding box center [1144, 200] width 138 height 37
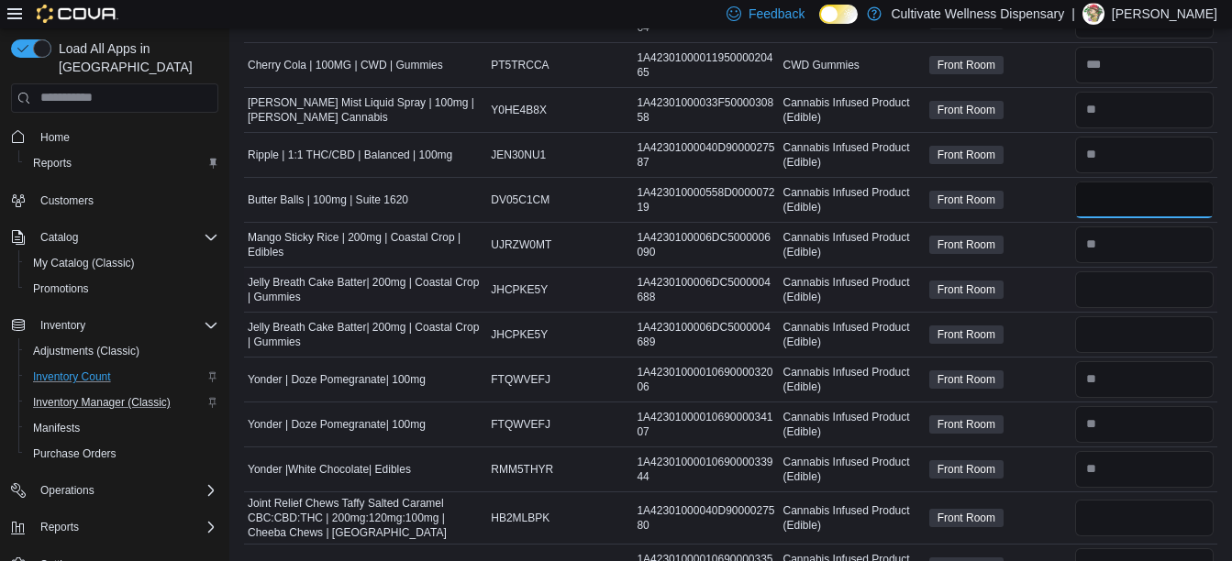
type input "*"
click at [1151, 289] on input "number" at bounding box center [1144, 289] width 138 height 37
click at [1156, 332] on input "number" at bounding box center [1144, 334] width 138 height 37
type input "*"
click at [1146, 297] on input "number" at bounding box center [1144, 289] width 138 height 37
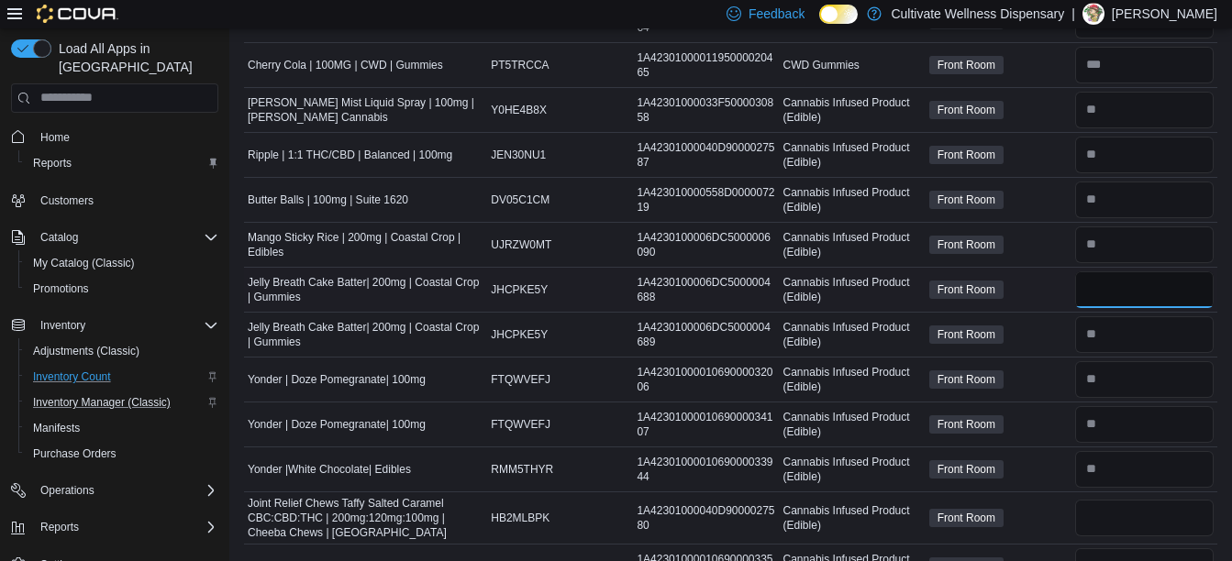
type input "*"
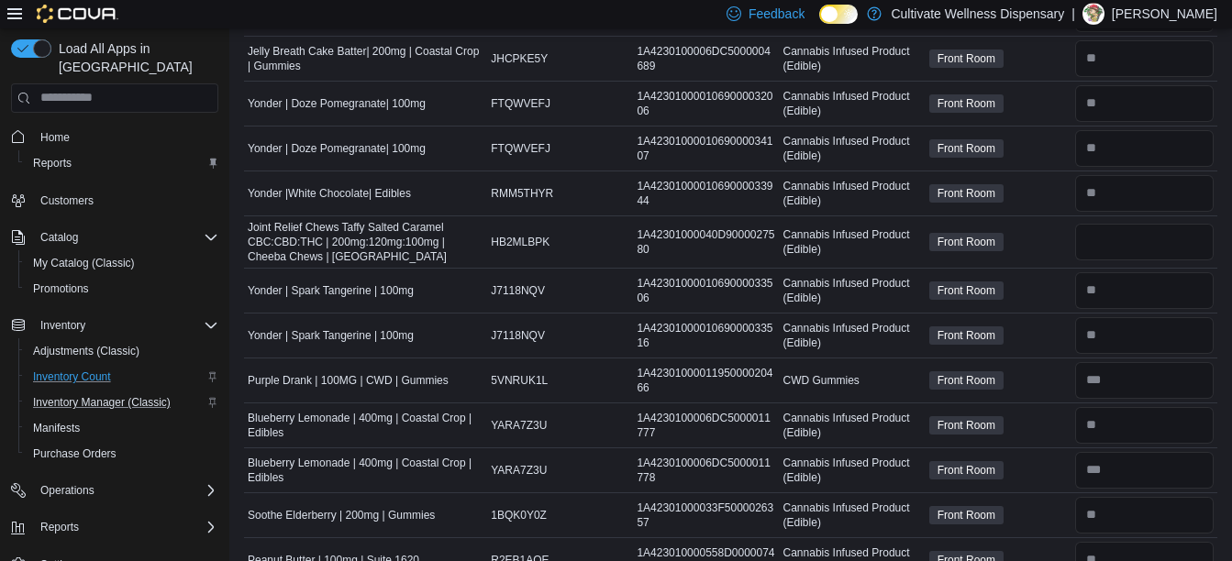
scroll to position [903, 0]
click at [1123, 244] on input "number" at bounding box center [1144, 241] width 138 height 37
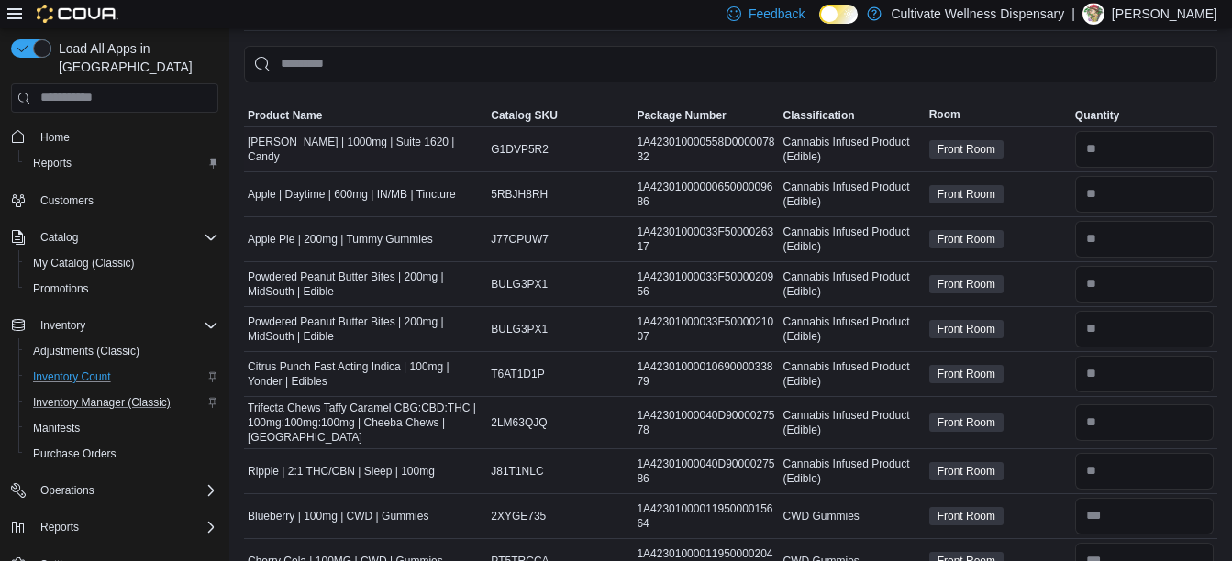
scroll to position [0, 0]
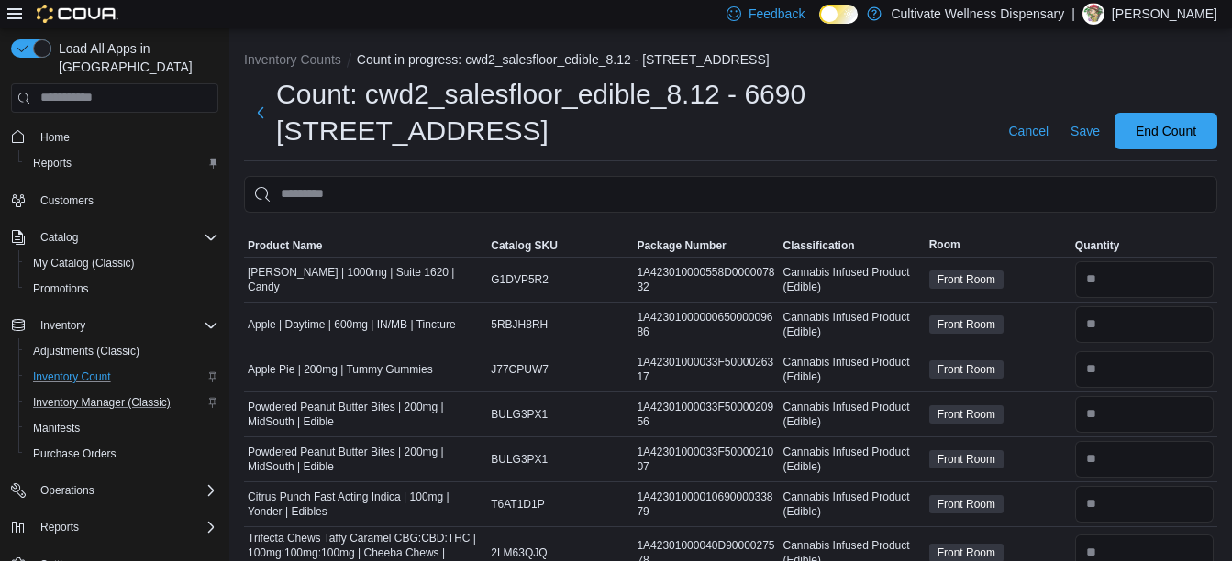
type input "*"
click at [1093, 120] on span "Save" at bounding box center [1084, 131] width 29 height 37
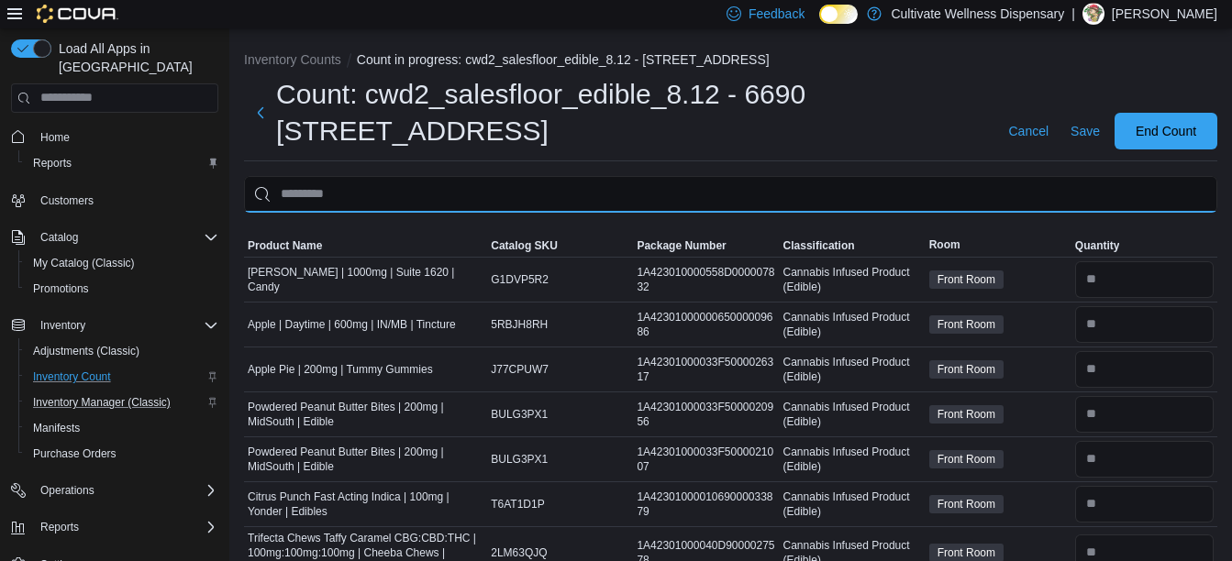
click at [1033, 199] on input "This is a search bar. After typing your query, hit enter to filter the results …" at bounding box center [730, 194] width 973 height 37
type input "******"
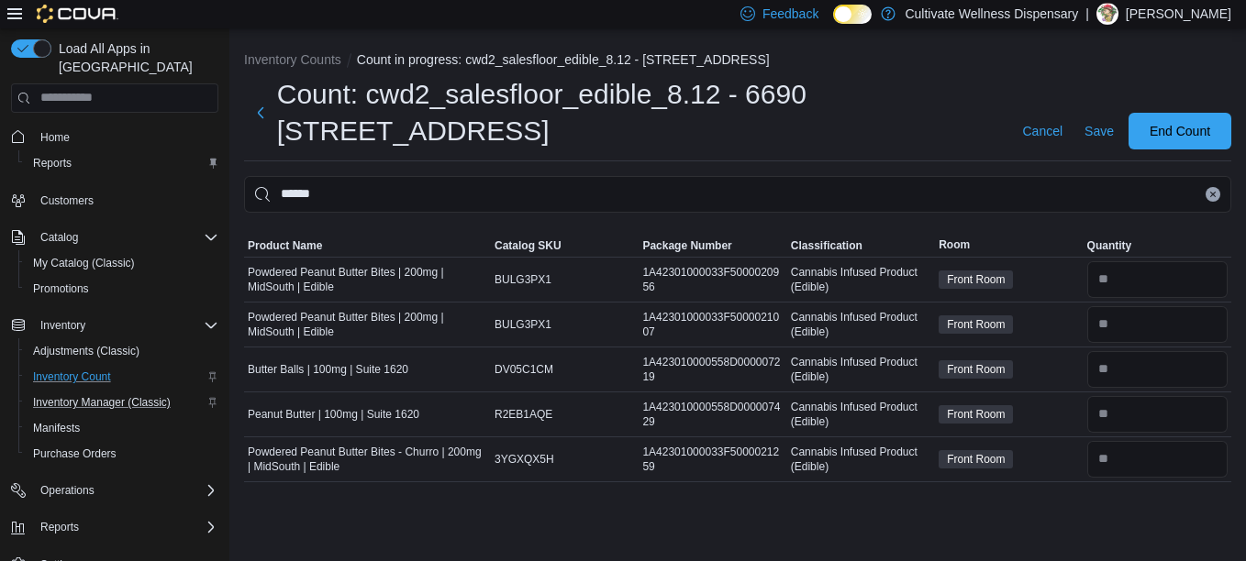
click at [1207, 200] on button "Clear input" at bounding box center [1212, 194] width 15 height 15
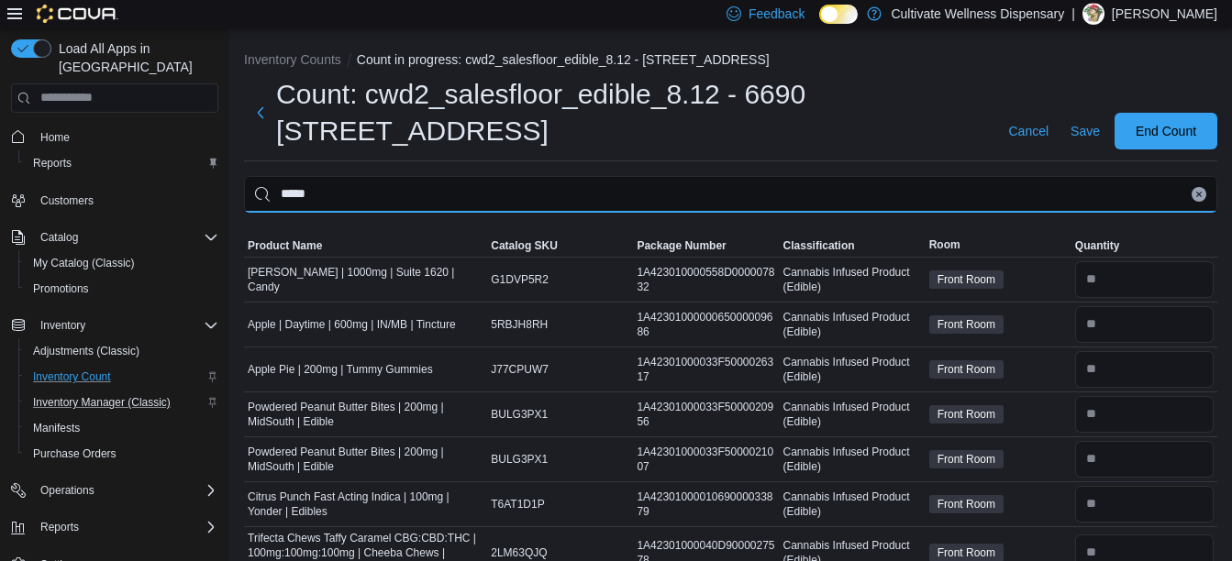
type input "*****"
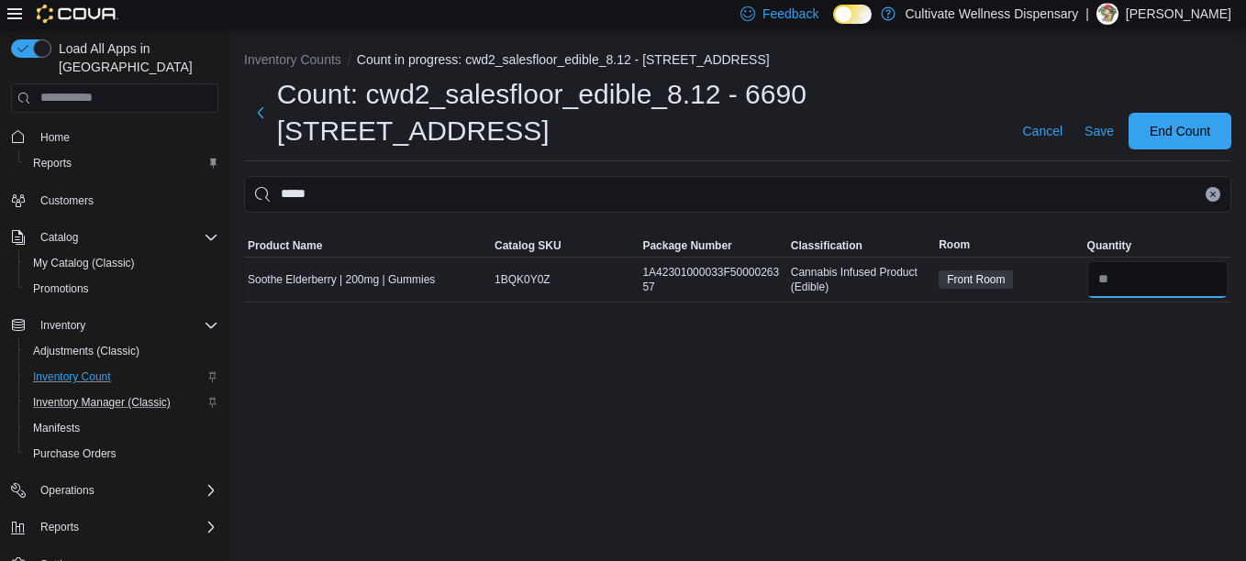
click at [1156, 271] on input "number" at bounding box center [1157, 279] width 140 height 37
type input "*"
click at [1091, 129] on span "Save" at bounding box center [1098, 131] width 29 height 18
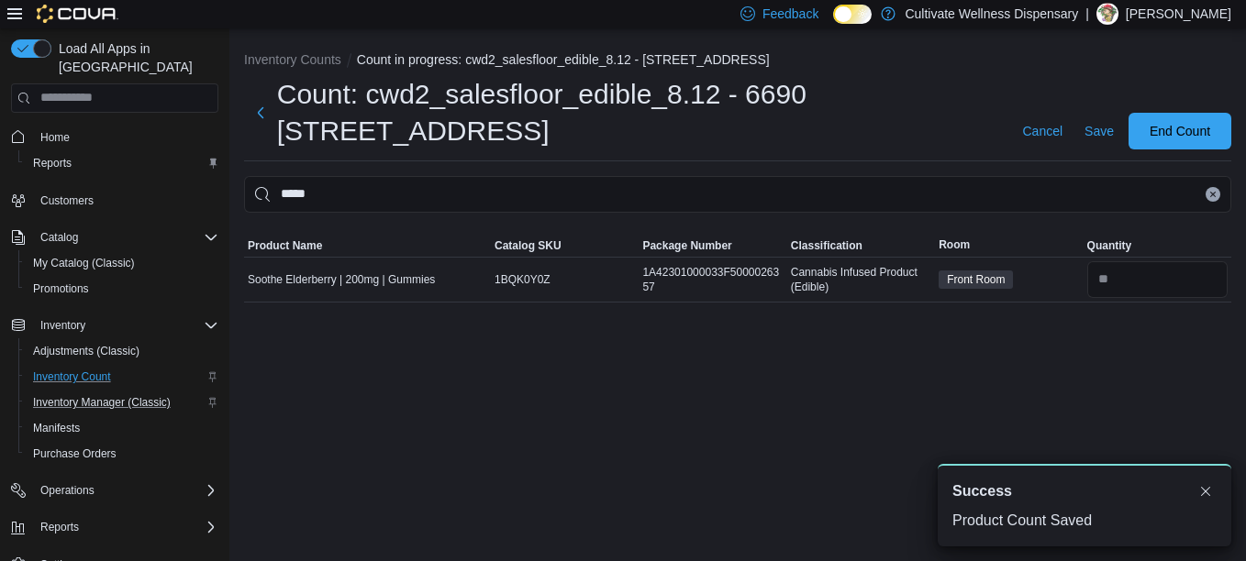
click at [1207, 190] on button "Clear input" at bounding box center [1212, 194] width 15 height 15
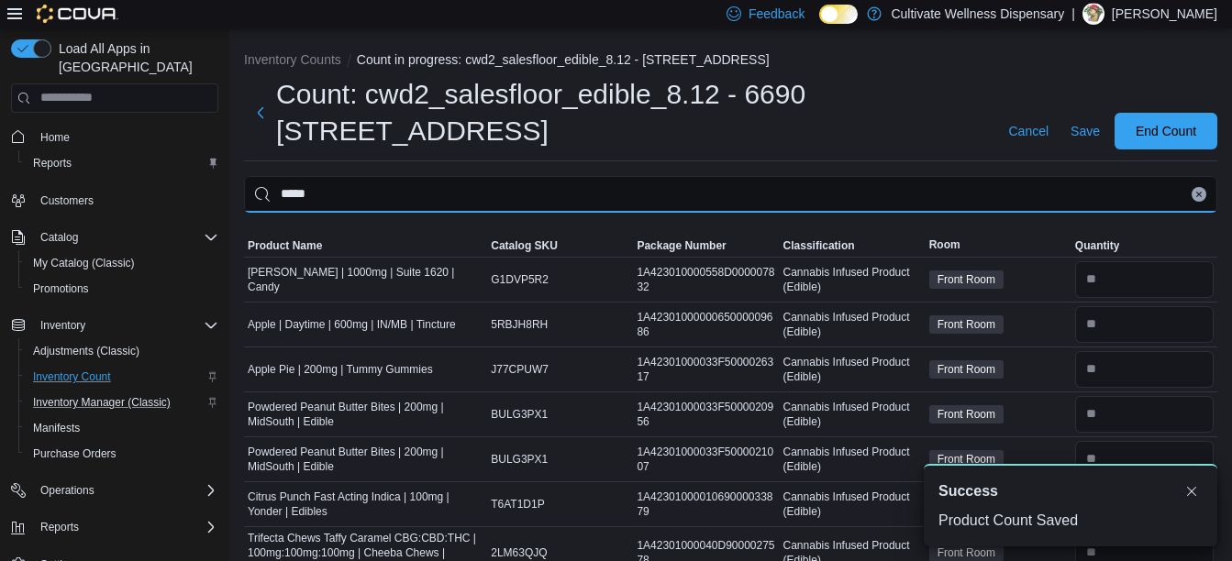
type input "*****"
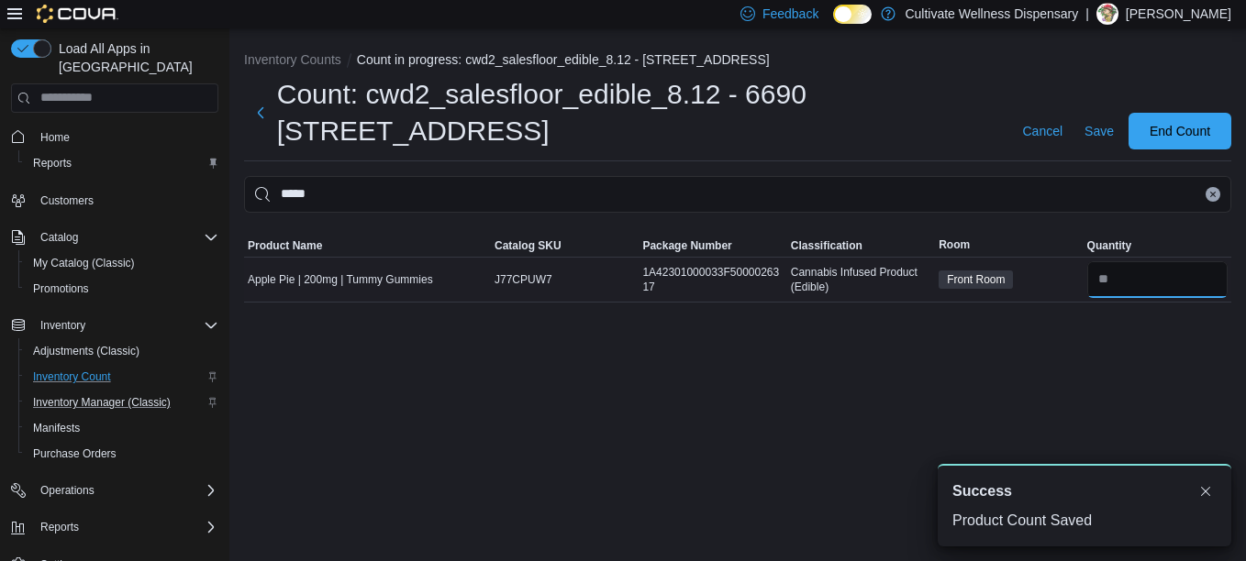
click at [1166, 291] on input "number" at bounding box center [1157, 279] width 140 height 37
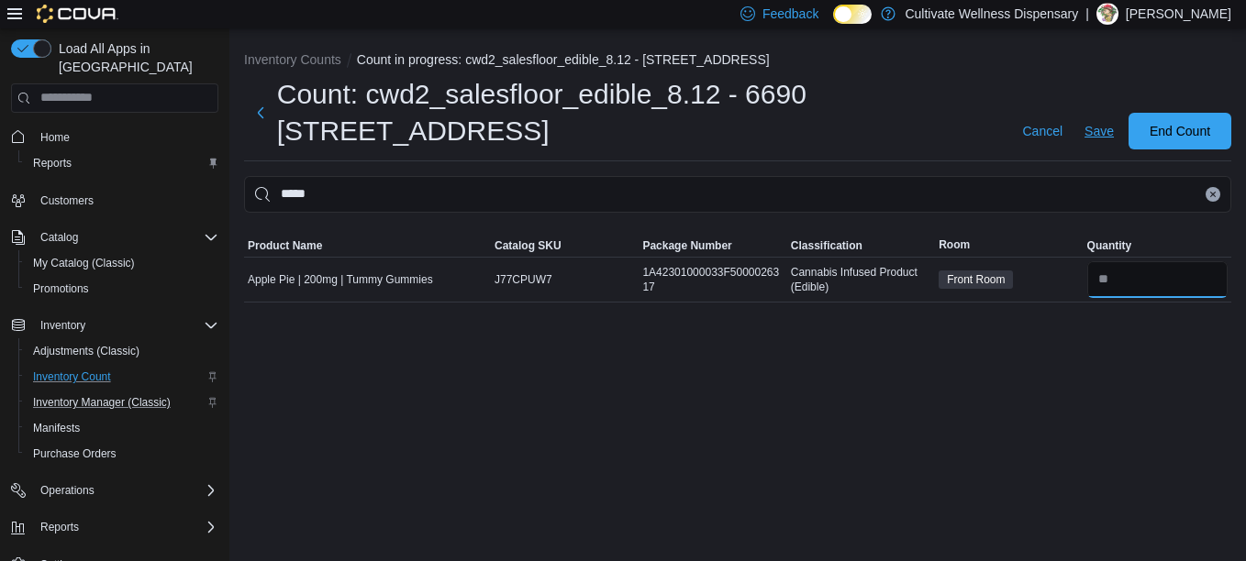
type input "*"
click at [1085, 137] on span "Save" at bounding box center [1098, 131] width 29 height 18
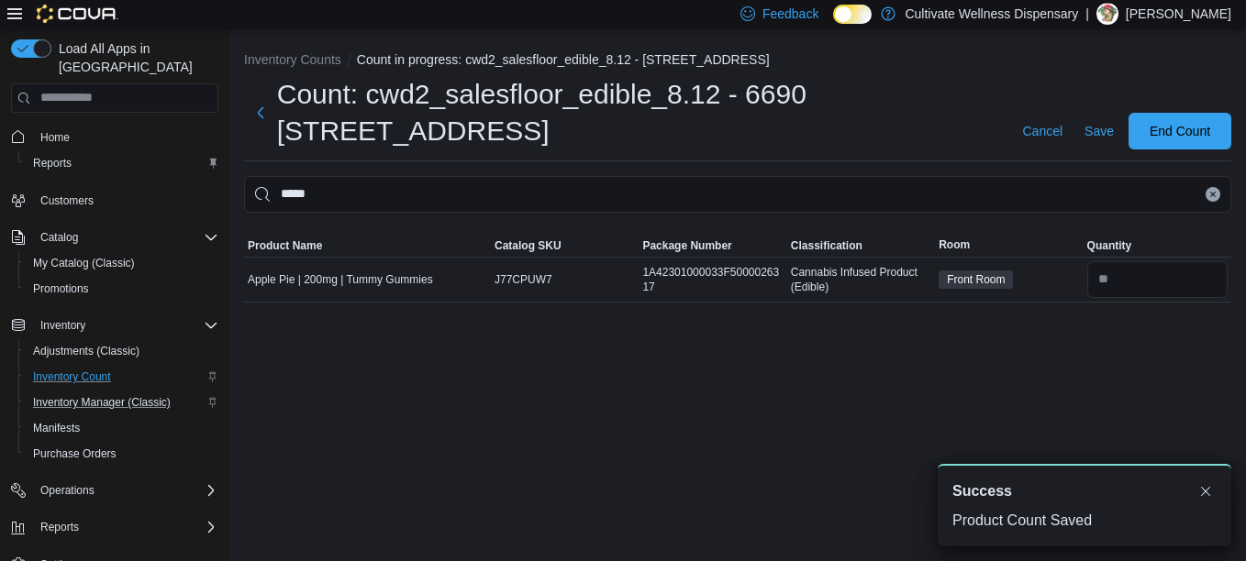
click at [1208, 196] on button "Clear input" at bounding box center [1212, 194] width 15 height 15
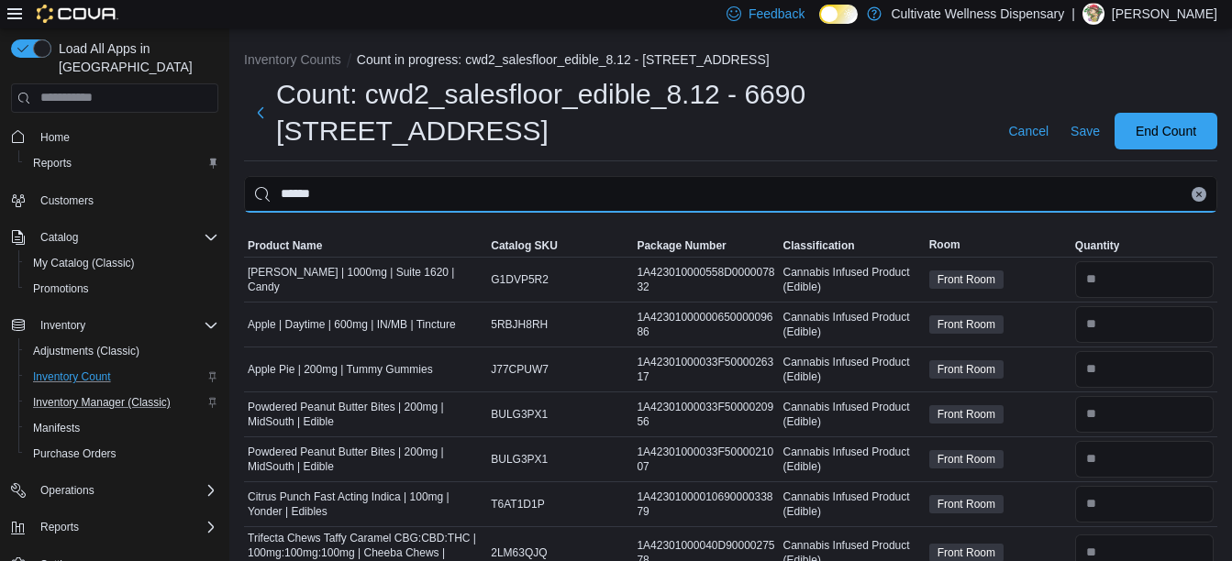
type input "******"
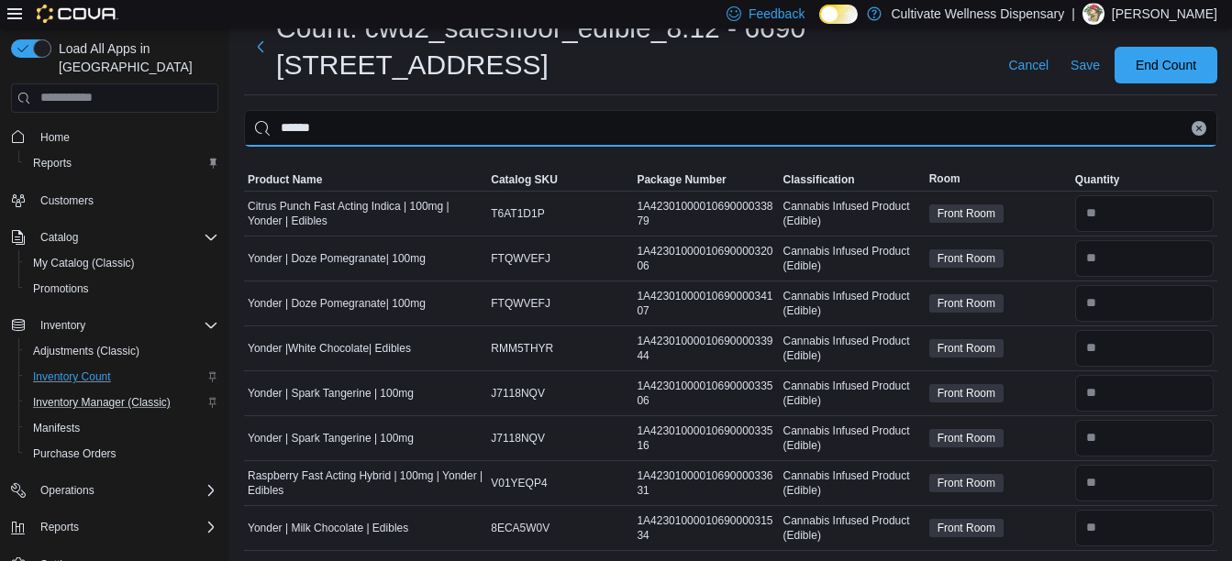
scroll to position [71, 0]
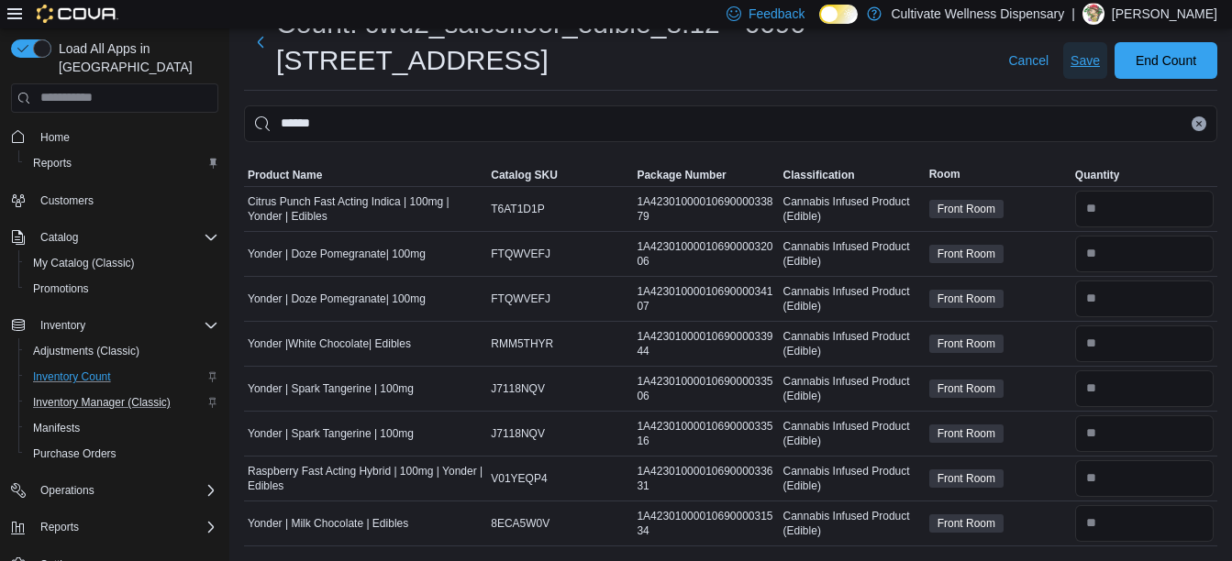
click at [1100, 61] on span "Save" at bounding box center [1084, 60] width 29 height 18
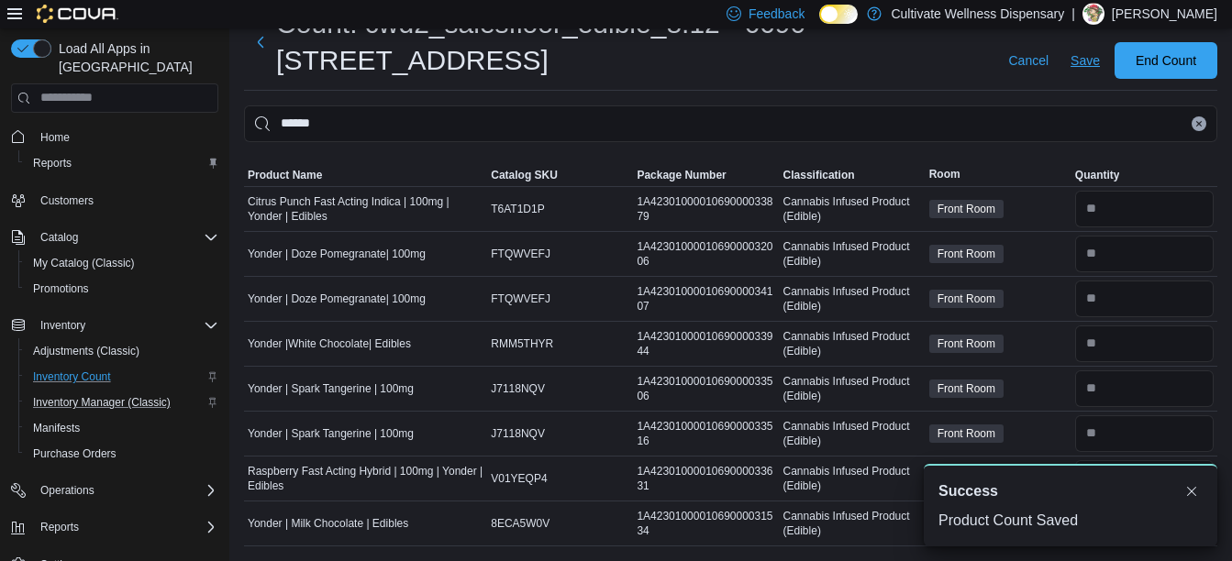
scroll to position [0, 0]
click at [1202, 127] on icon "Clear input" at bounding box center [1198, 123] width 7 height 7
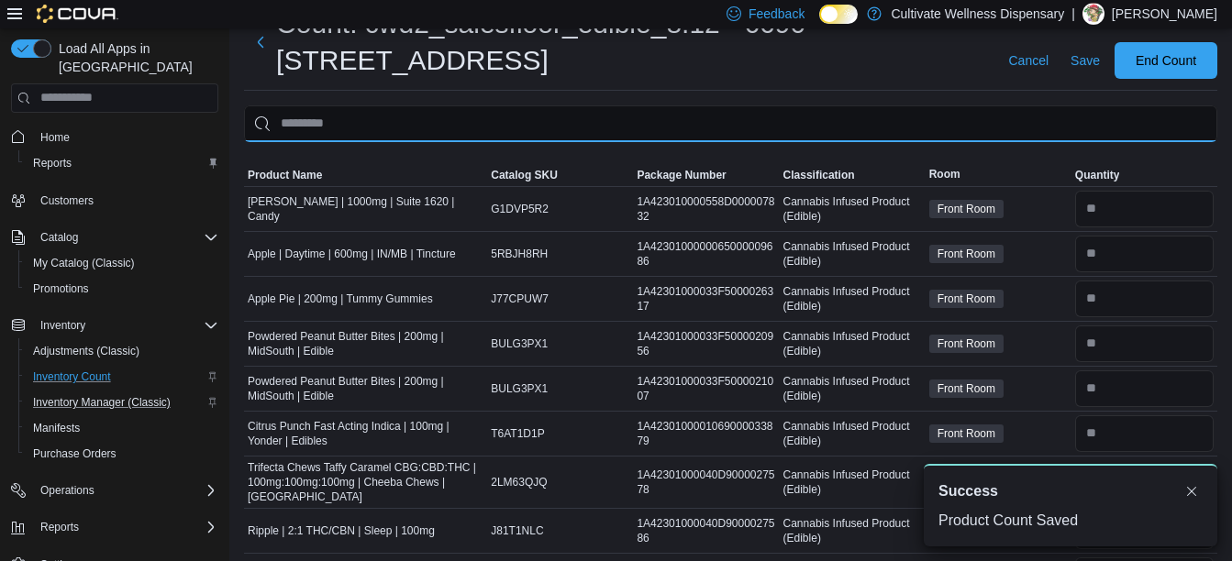
click at [1212, 127] on input "This is a search bar. After typing your query, hit enter to filter the results …" at bounding box center [730, 123] width 973 height 37
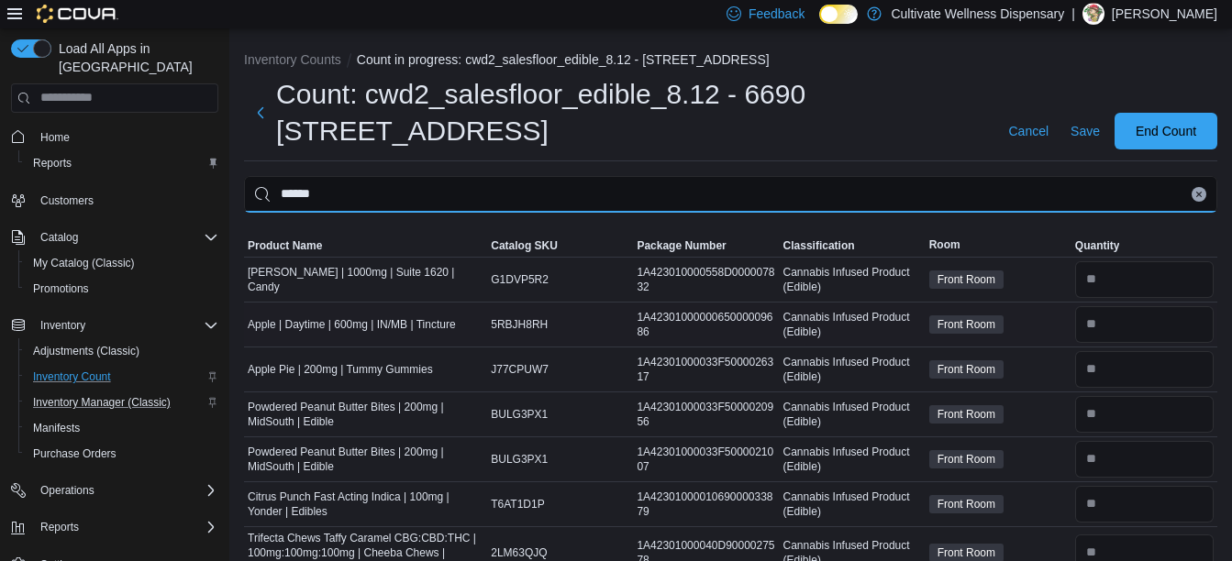
type input "******"
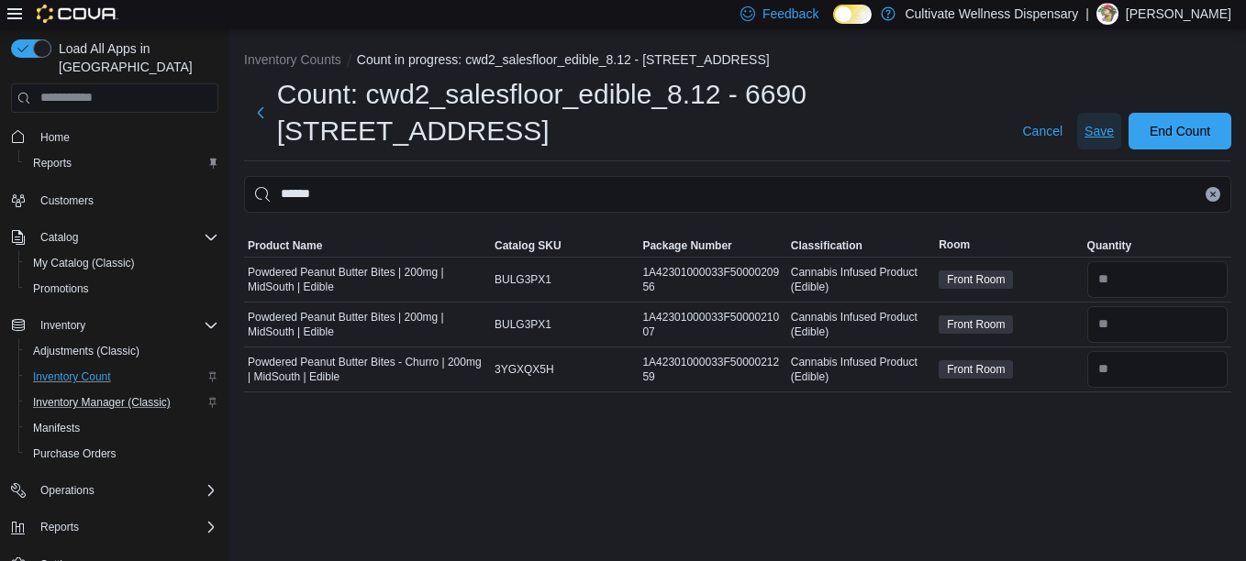
click at [1091, 135] on span "Save" at bounding box center [1098, 131] width 29 height 18
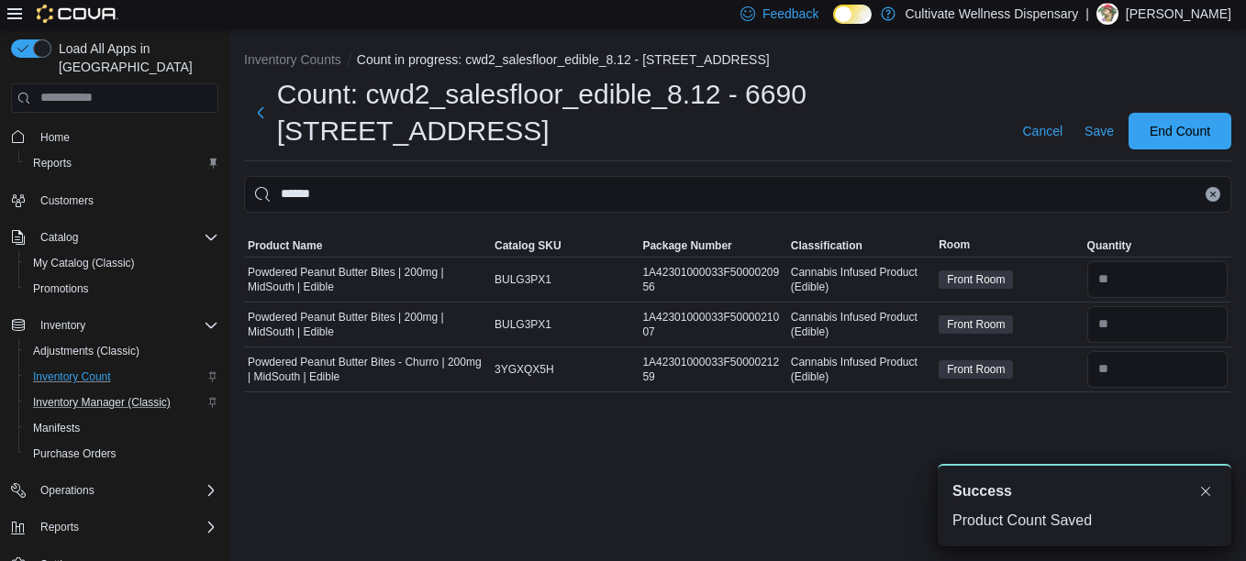
click at [1207, 196] on button "Clear input" at bounding box center [1212, 194] width 15 height 15
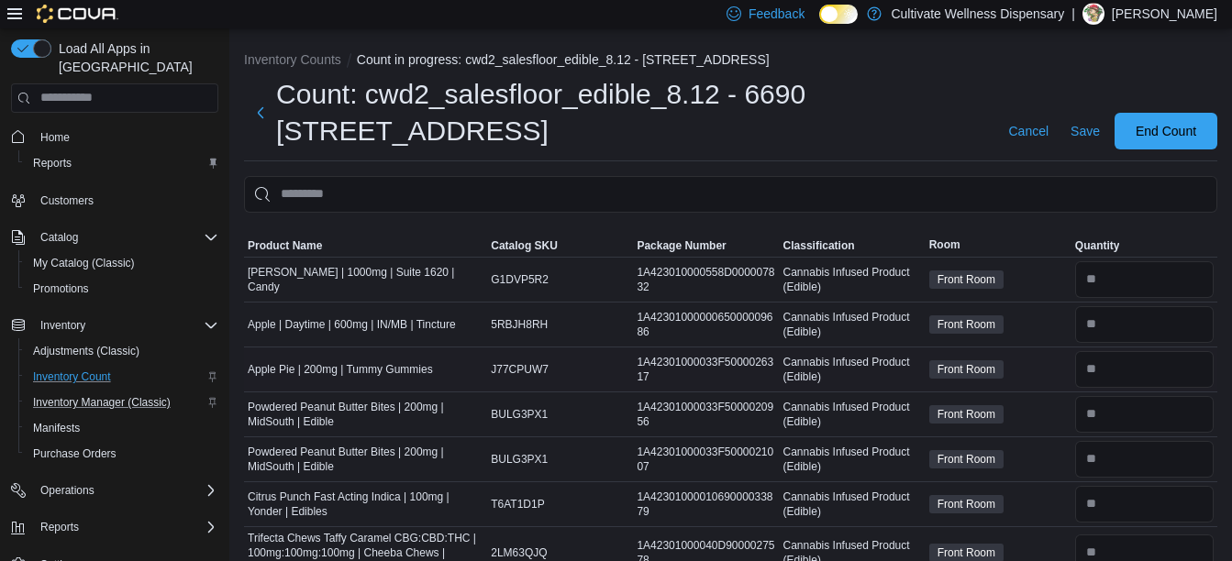
click at [1071, 368] on div "Front Room" at bounding box center [998, 370] width 146 height 26
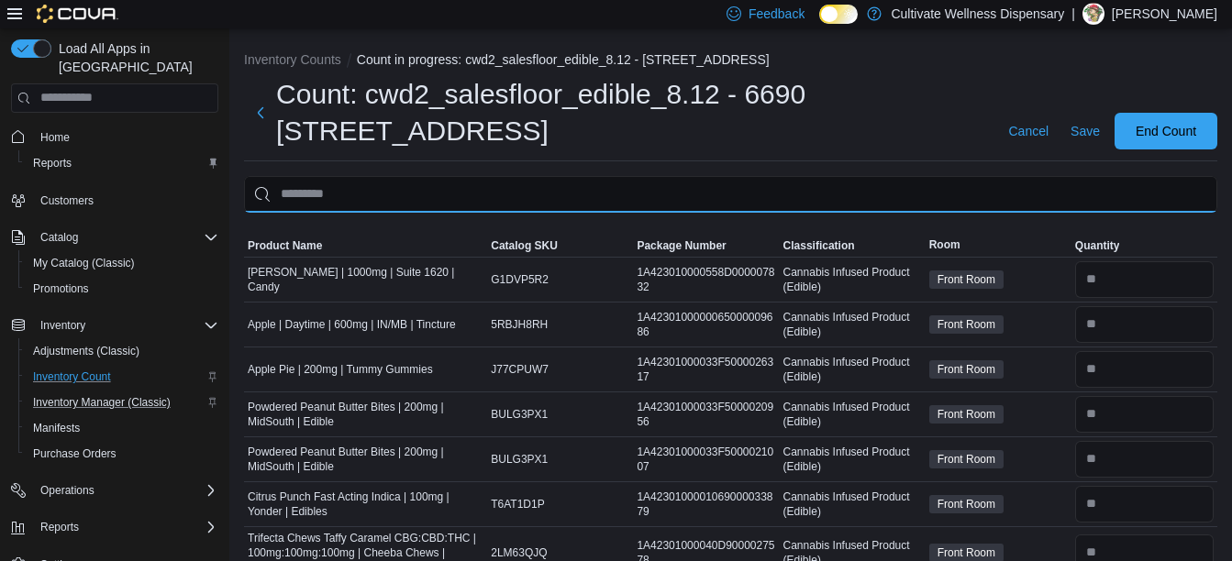
click at [906, 206] on input "This is a search bar. After typing your query, hit enter to filter the results …" at bounding box center [730, 194] width 973 height 37
type input "***"
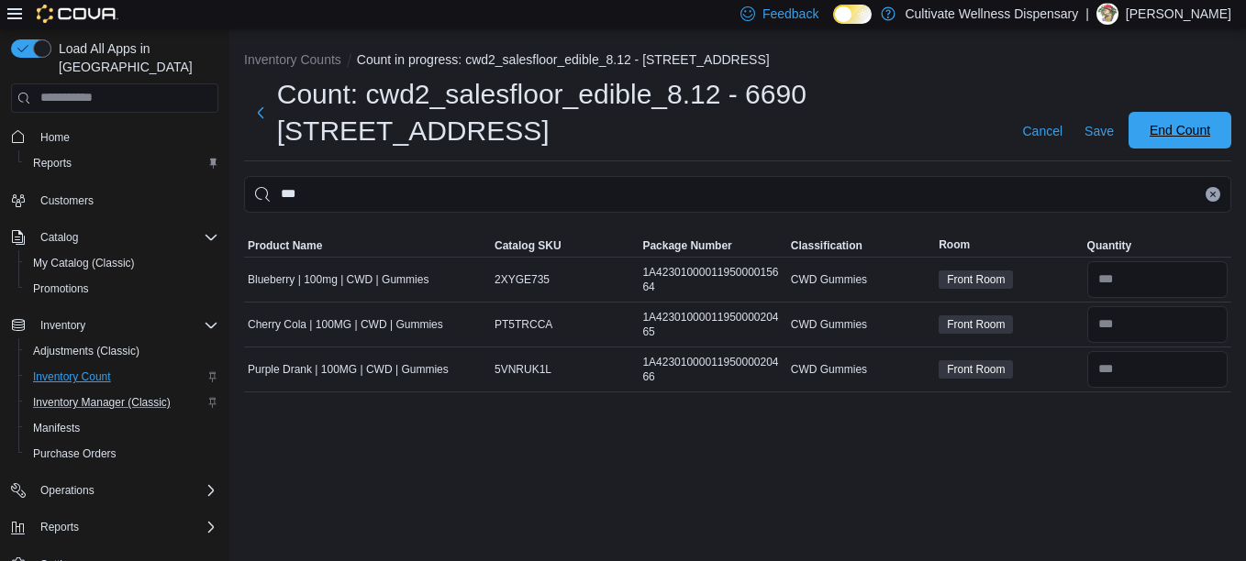
click at [1199, 132] on span "End Count" at bounding box center [1179, 130] width 61 height 18
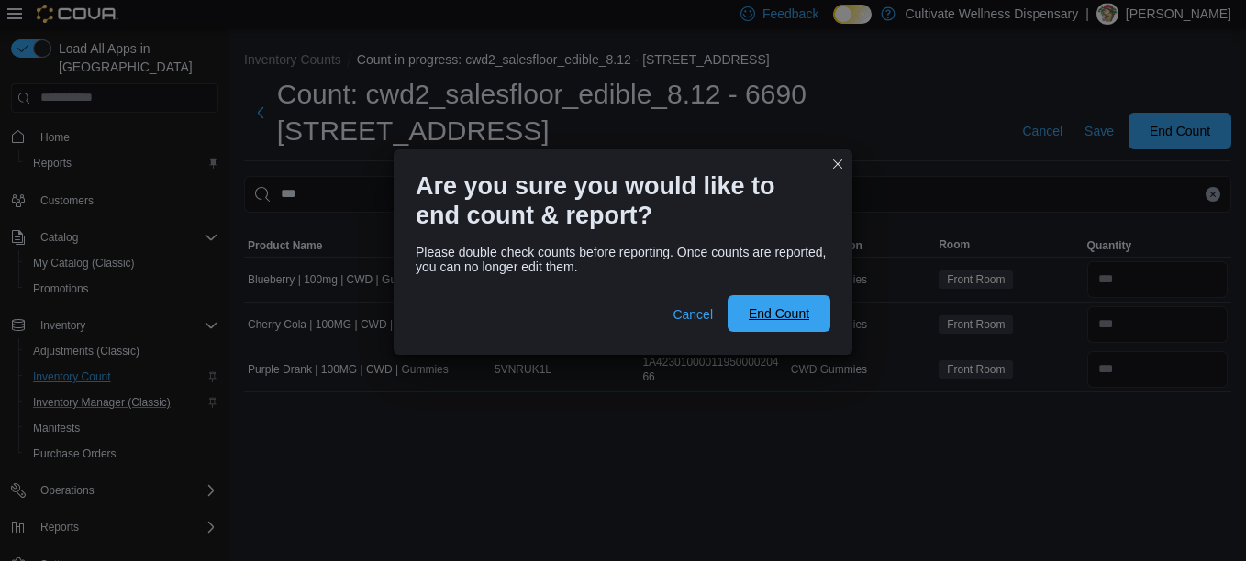
click at [782, 308] on span "End Count" at bounding box center [778, 314] width 61 height 18
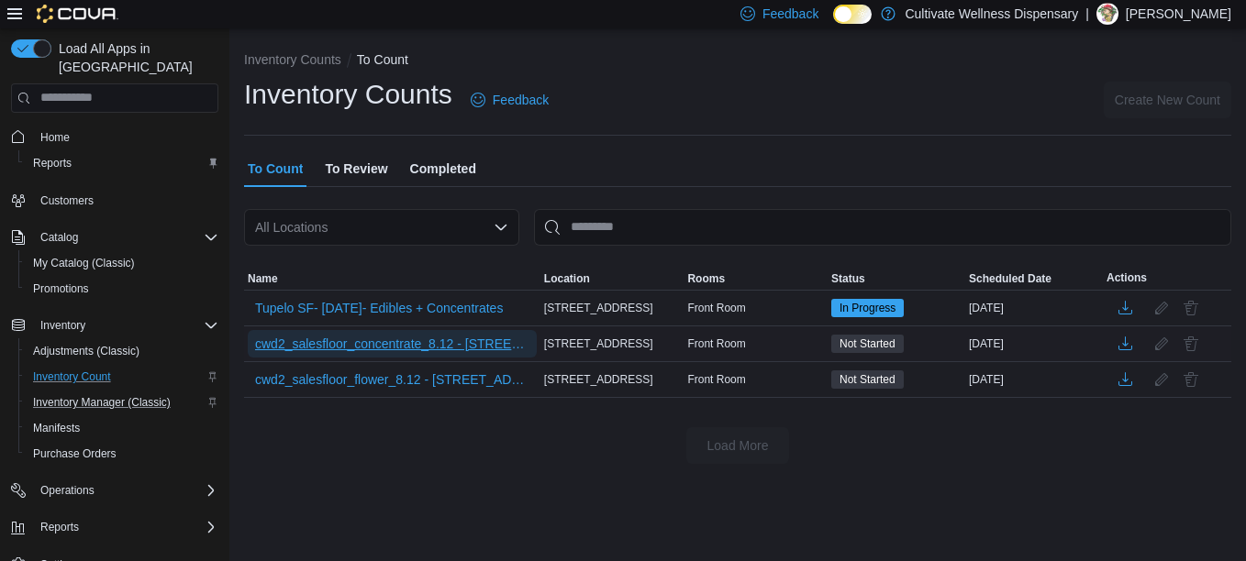
click at [453, 353] on span "cwd2_salesfloor_concentrate_8.12 - [STREET_ADDRESS]" at bounding box center [392, 344] width 274 height 18
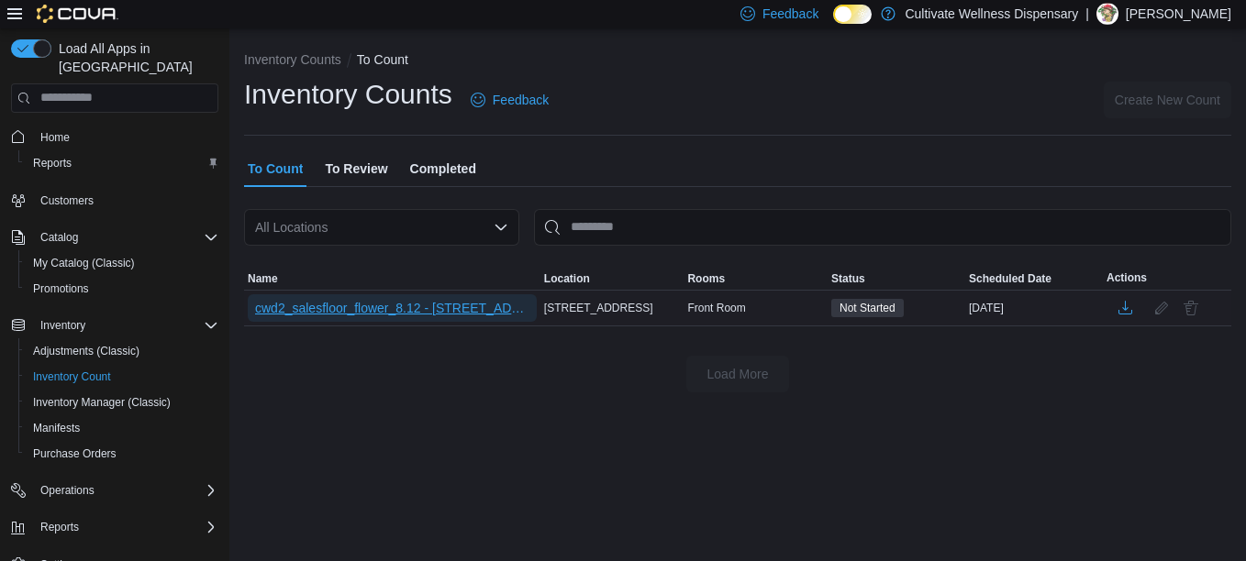
click at [415, 305] on span "cwd2_salesfloor_flower_8.12 - [STREET_ADDRESS]" at bounding box center [392, 308] width 274 height 18
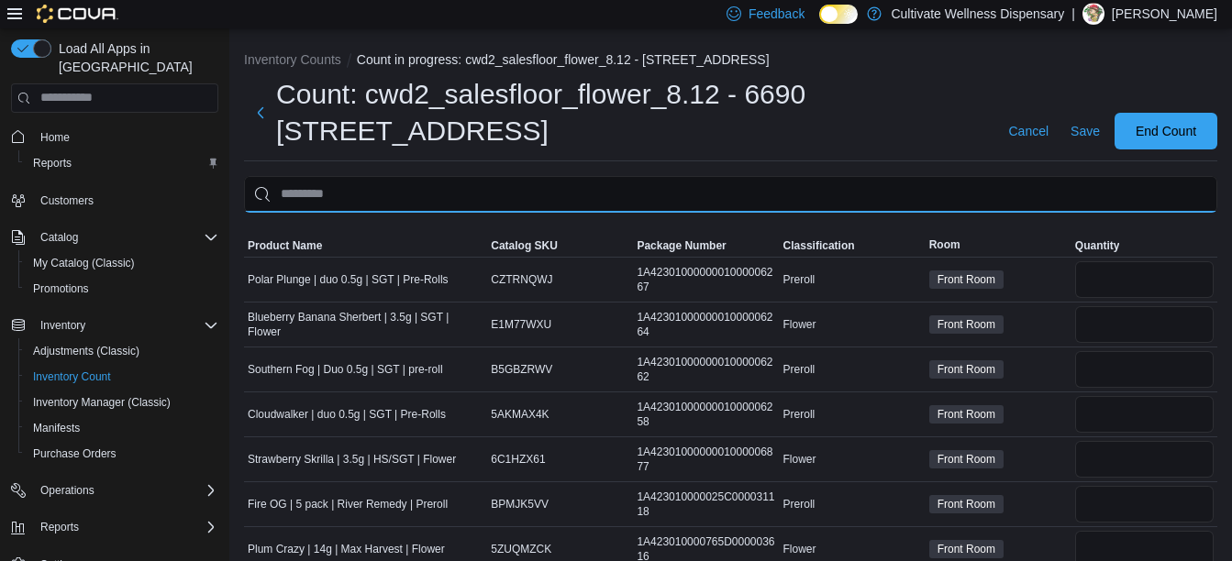
click at [415, 194] on input "This is a search bar. After typing your query, hit enter to filter the results …" at bounding box center [730, 194] width 973 height 37
type input "*****"
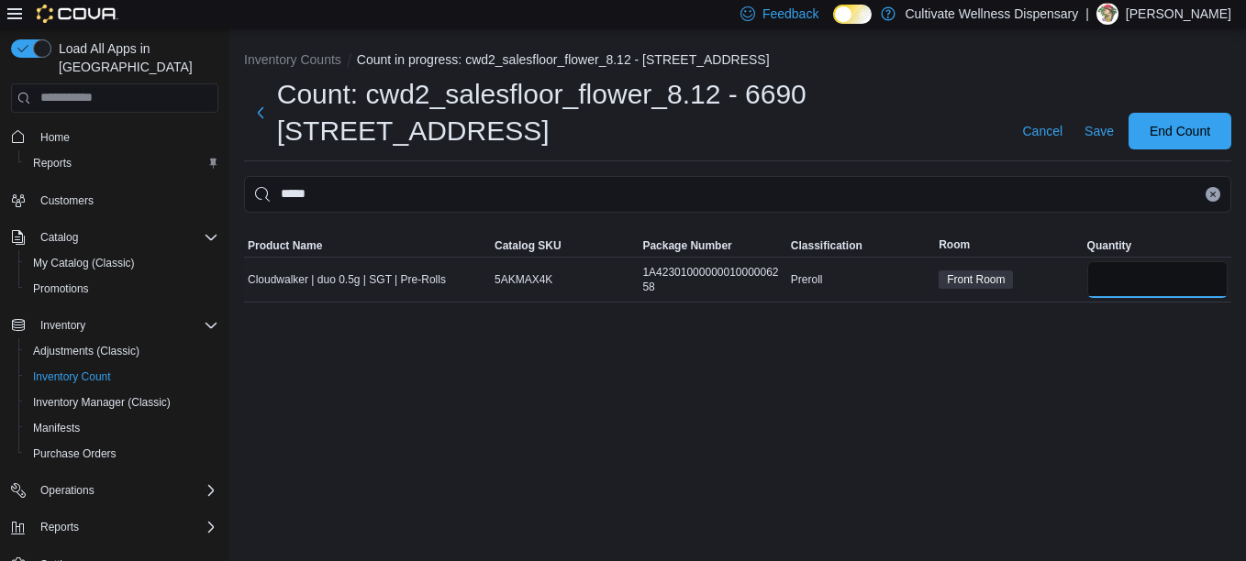
click at [1111, 284] on input "number" at bounding box center [1157, 279] width 140 height 37
type input "**"
click at [1103, 129] on span "Save" at bounding box center [1098, 131] width 29 height 18
click at [1219, 194] on button "Clear input" at bounding box center [1212, 194] width 15 height 15
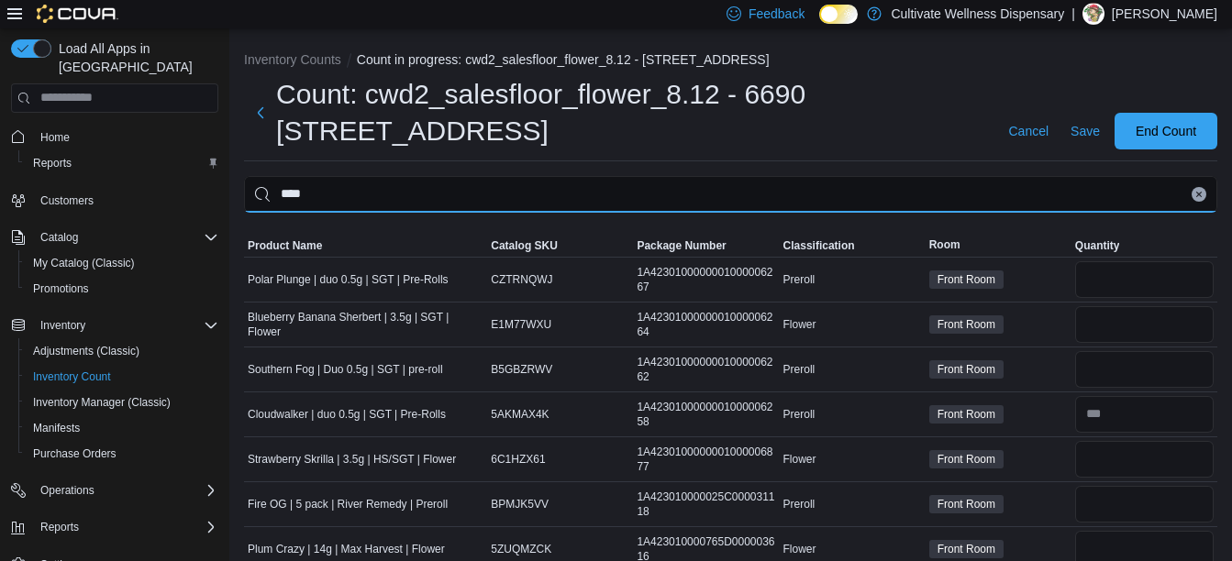
type input "****"
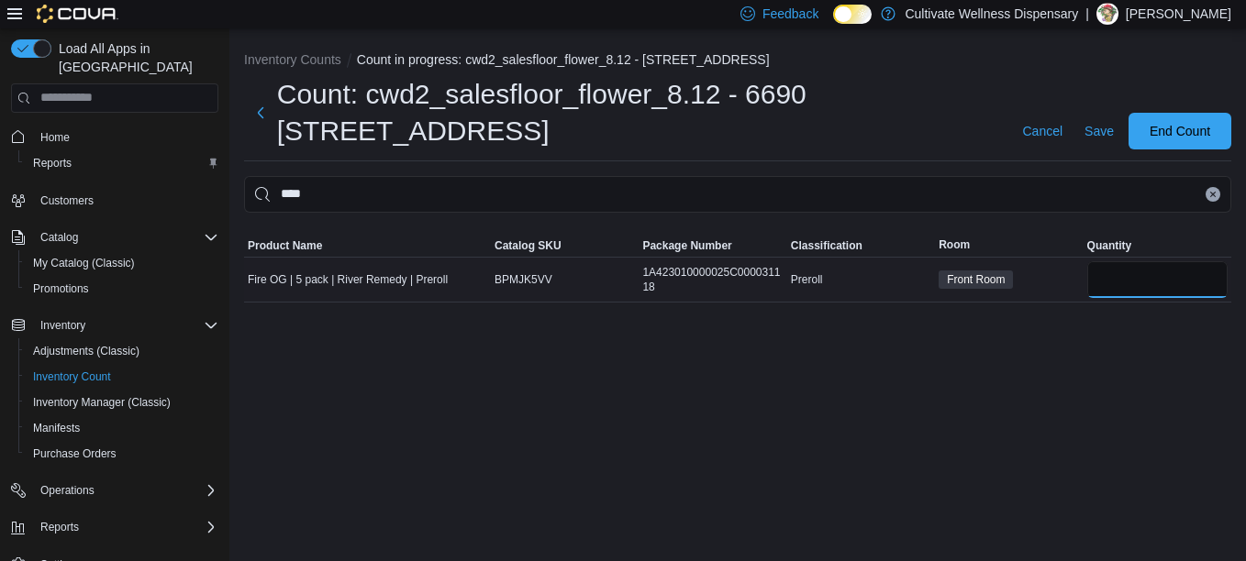
click at [1191, 282] on input "number" at bounding box center [1157, 279] width 140 height 37
type input "*"
click at [1098, 132] on span "Save" at bounding box center [1098, 131] width 29 height 18
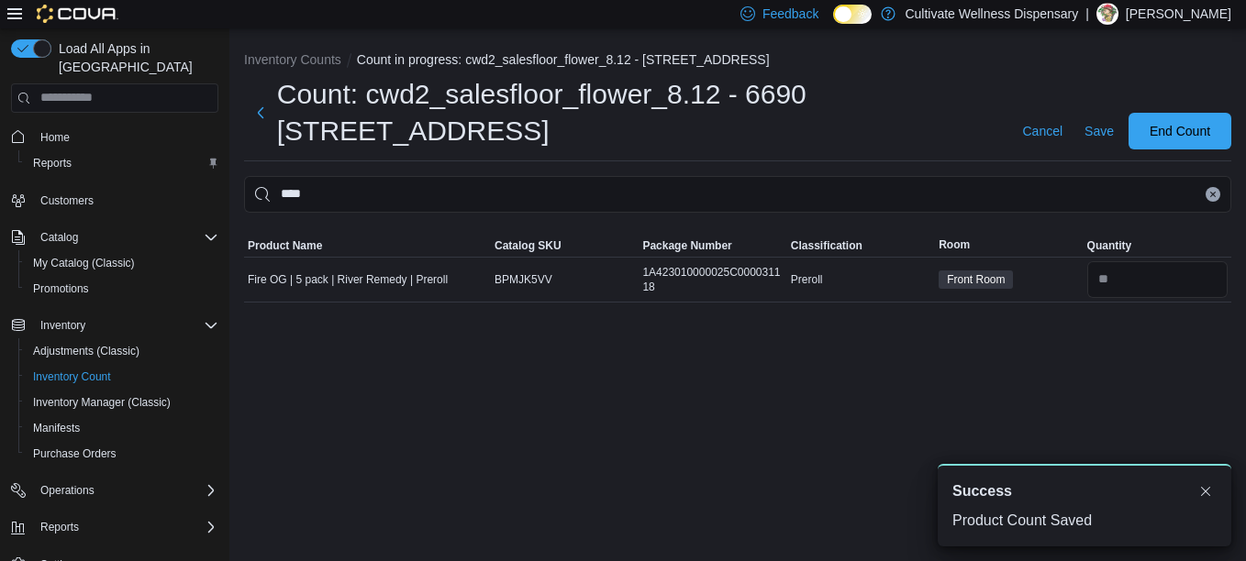
click at [1209, 193] on icon "Clear input" at bounding box center [1212, 194] width 7 height 7
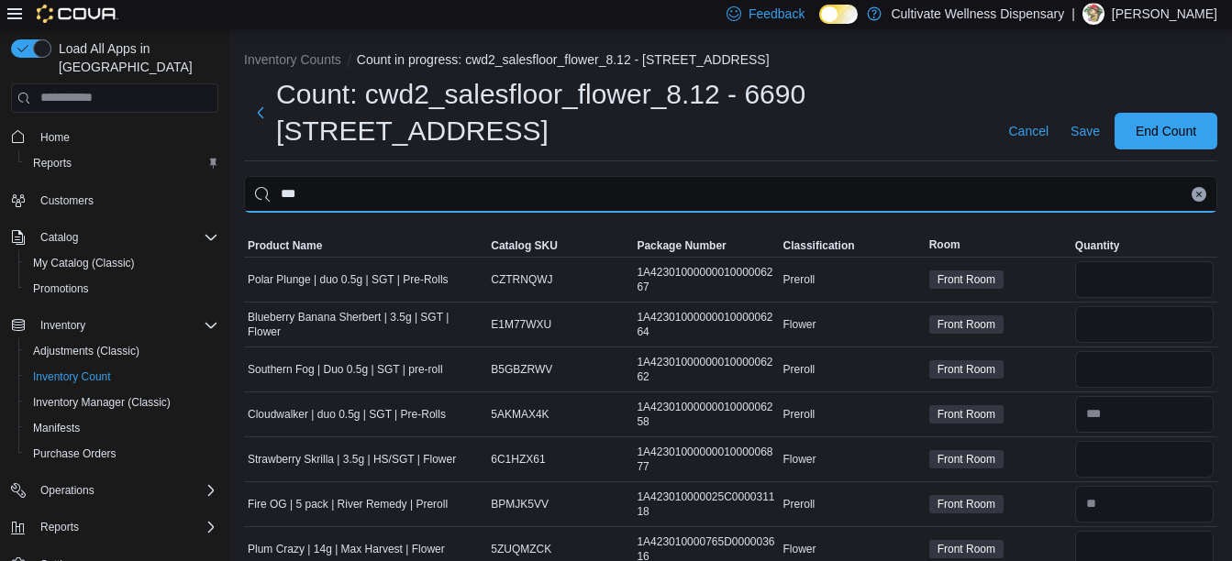
type input "***"
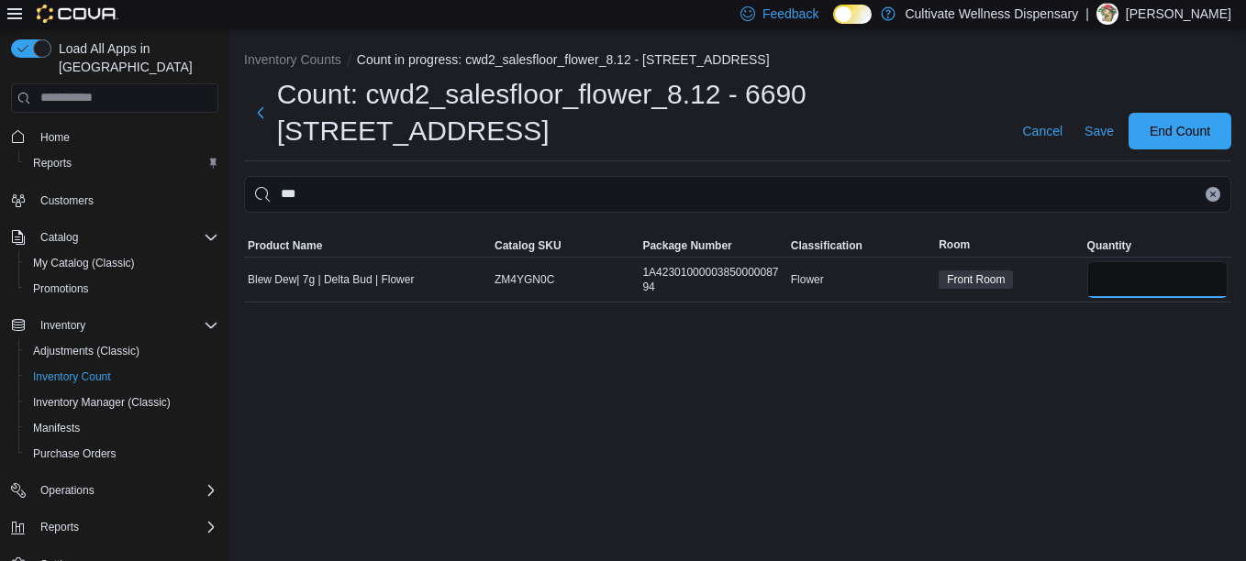
click at [1179, 282] on input "number" at bounding box center [1157, 279] width 140 height 37
type input "*"
click at [1100, 127] on span "Save" at bounding box center [1098, 131] width 29 height 18
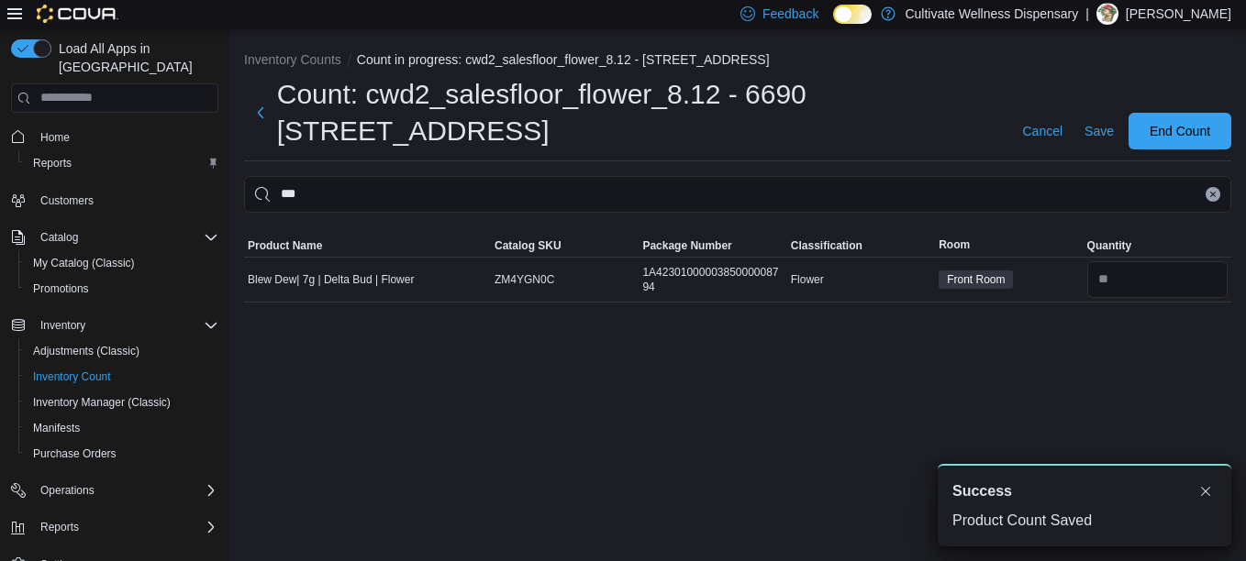
click at [1206, 198] on button "Clear input" at bounding box center [1212, 194] width 15 height 15
